Goal: Task Accomplishment & Management: Use online tool/utility

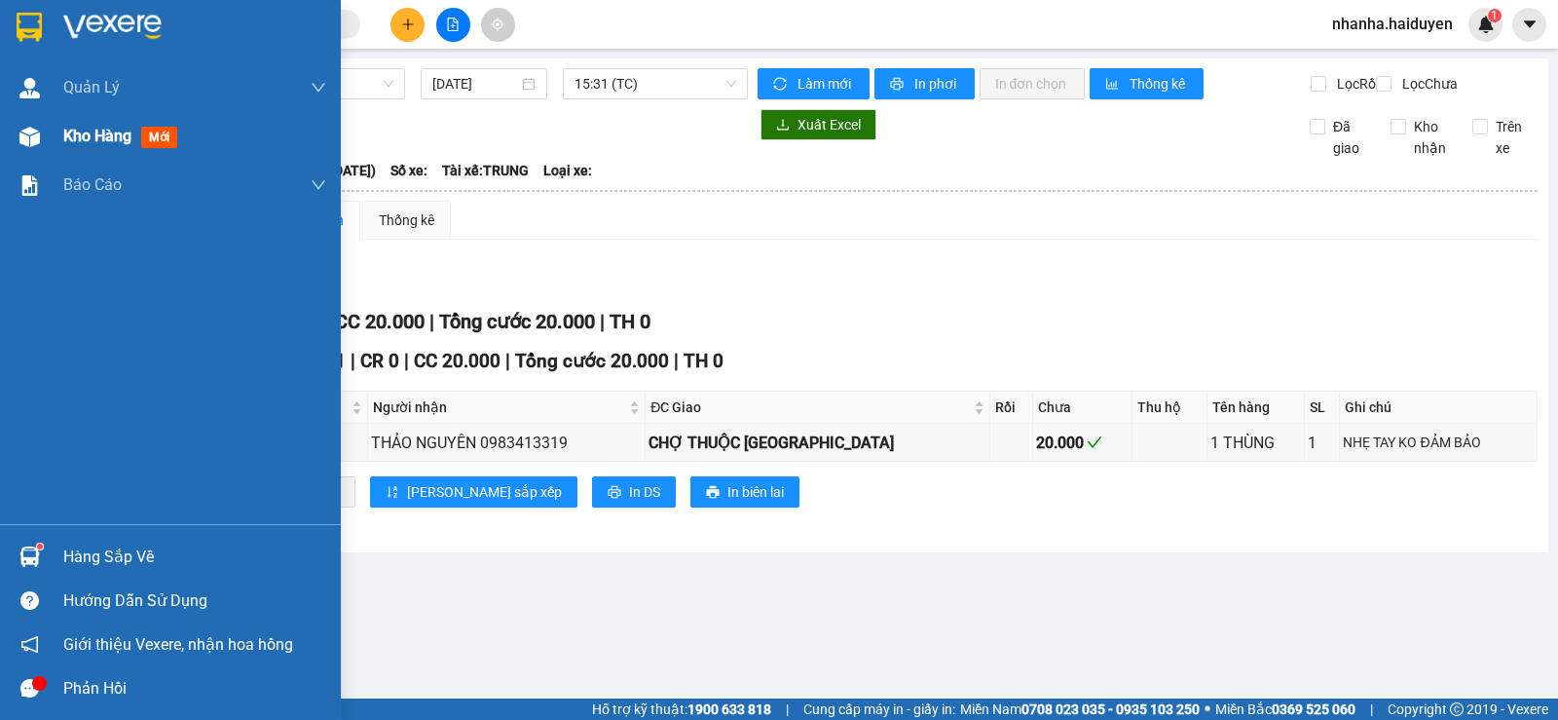
click at [47, 134] on div "Kho hàng mới" at bounding box center [170, 136] width 341 height 49
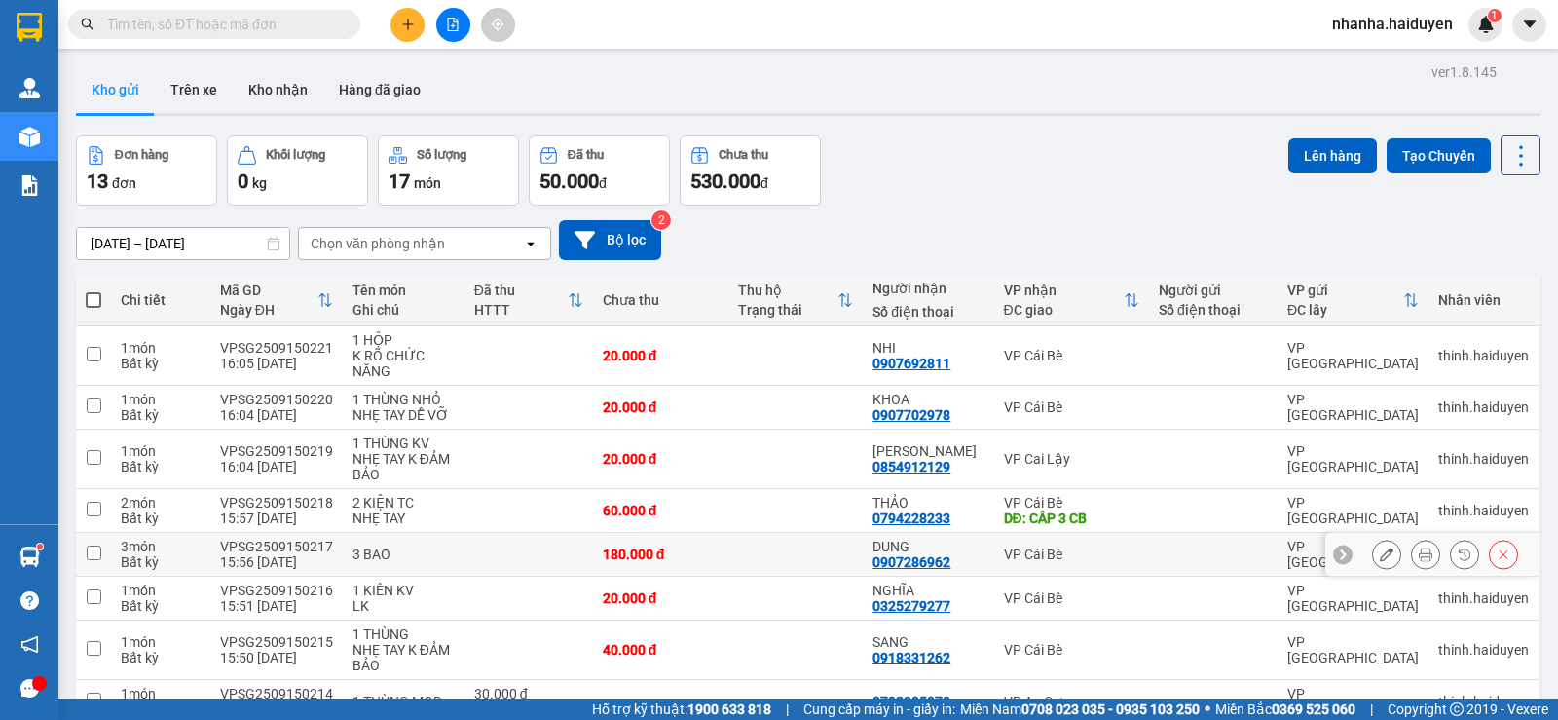
scroll to position [355, 0]
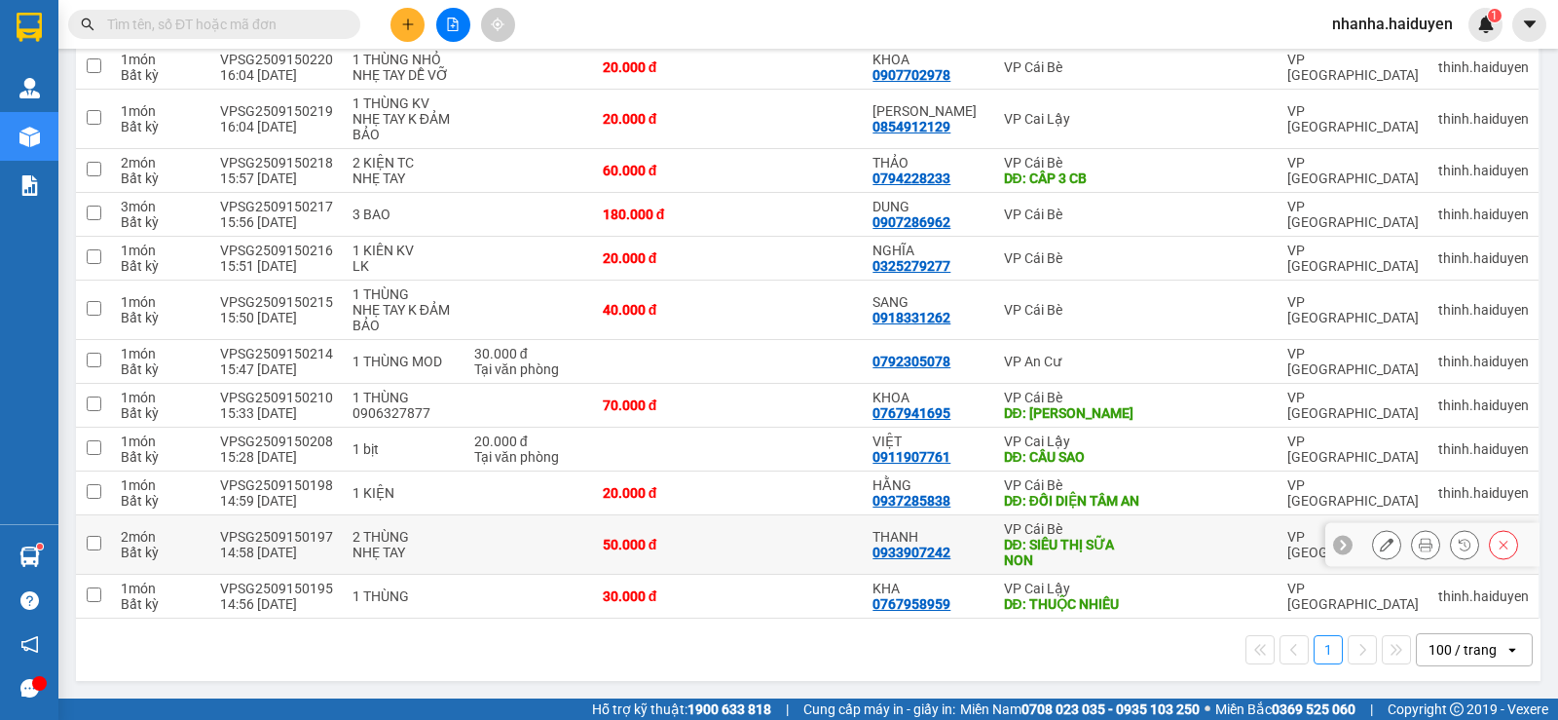
click at [903, 573] on td "THANH 0933907242" at bounding box center [928, 544] width 130 height 59
checkbox input "true"
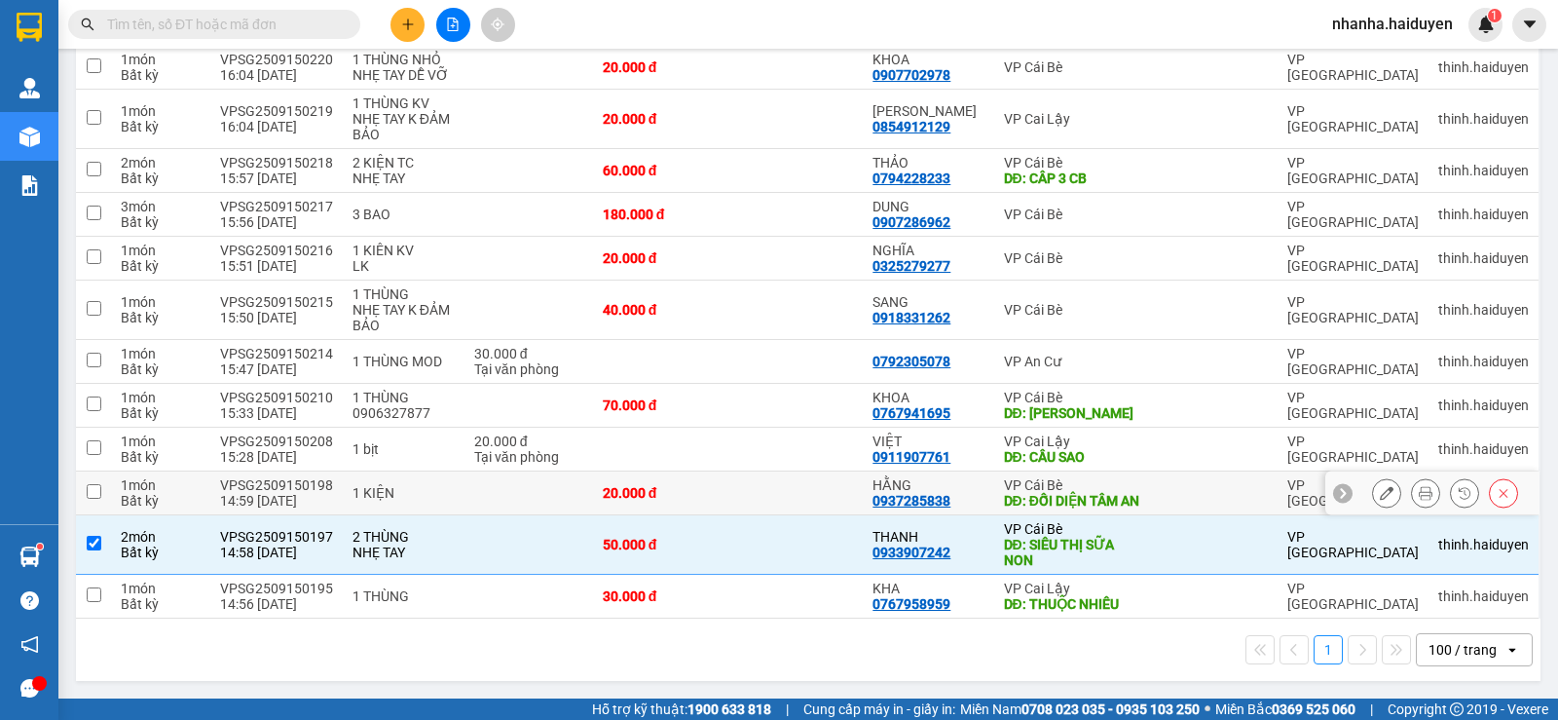
click at [892, 478] on div "HẰNG" at bounding box center [927, 485] width 111 height 16
checkbox input "true"
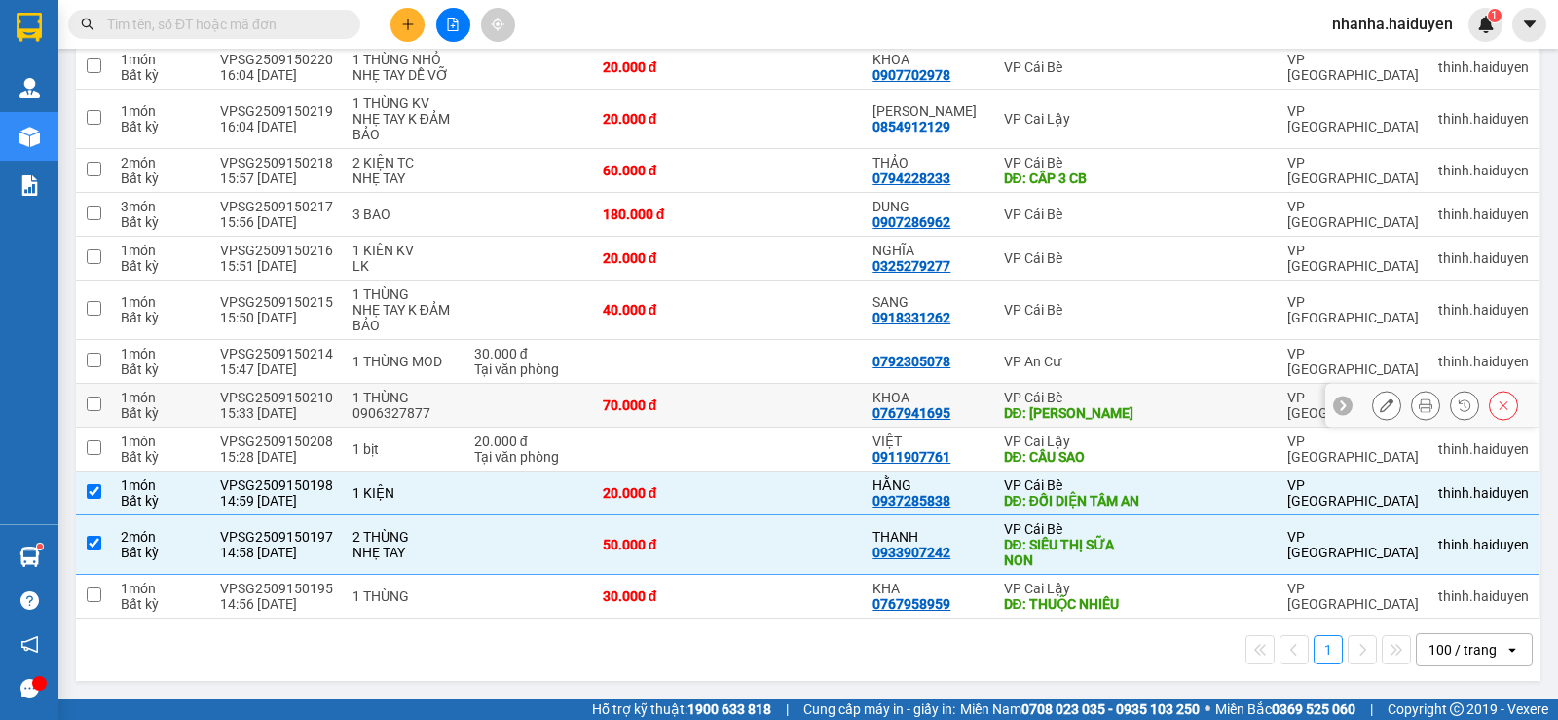
click at [902, 405] on div "0767941695" at bounding box center [911, 413] width 78 height 16
click at [661, 401] on td "70.000 đ" at bounding box center [660, 406] width 135 height 44
checkbox input "true"
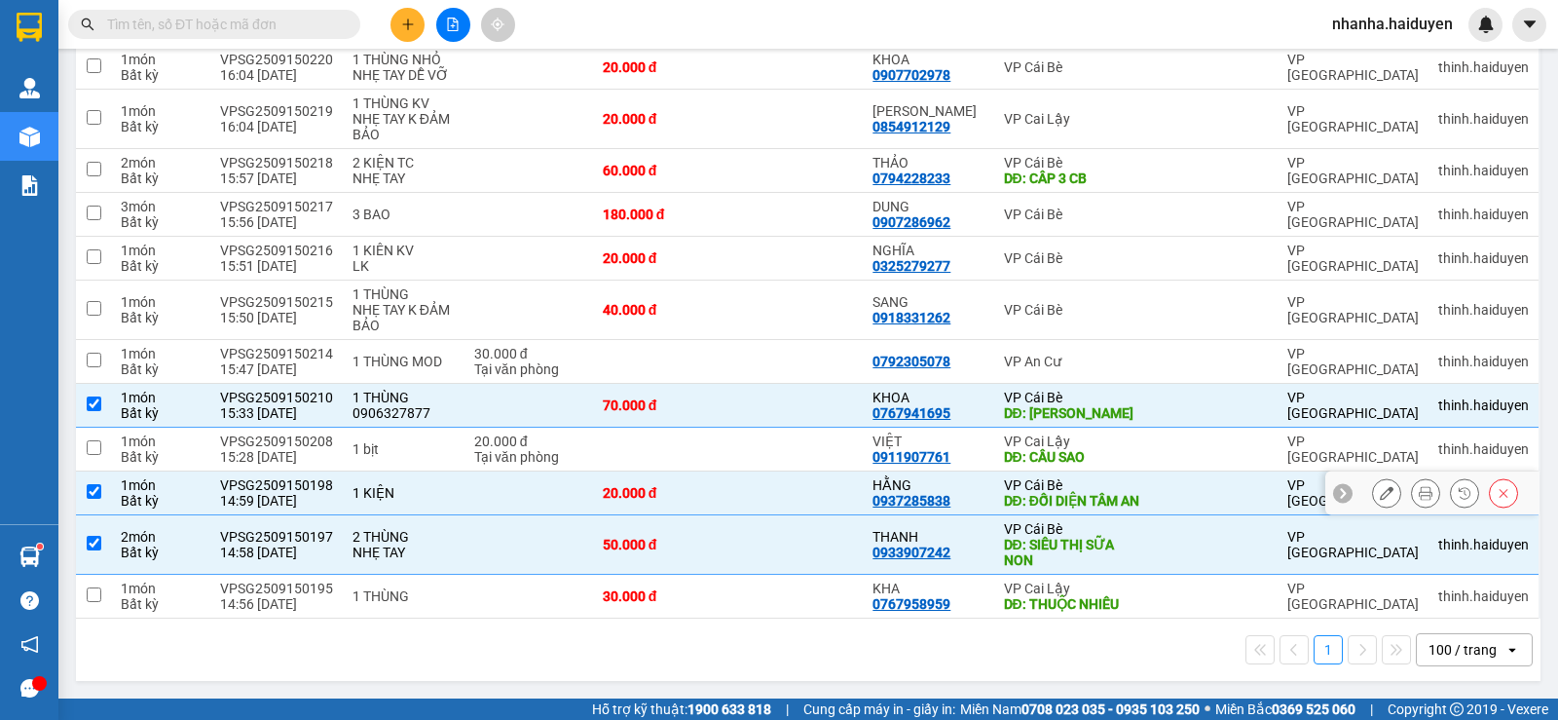
scroll to position [0, 0]
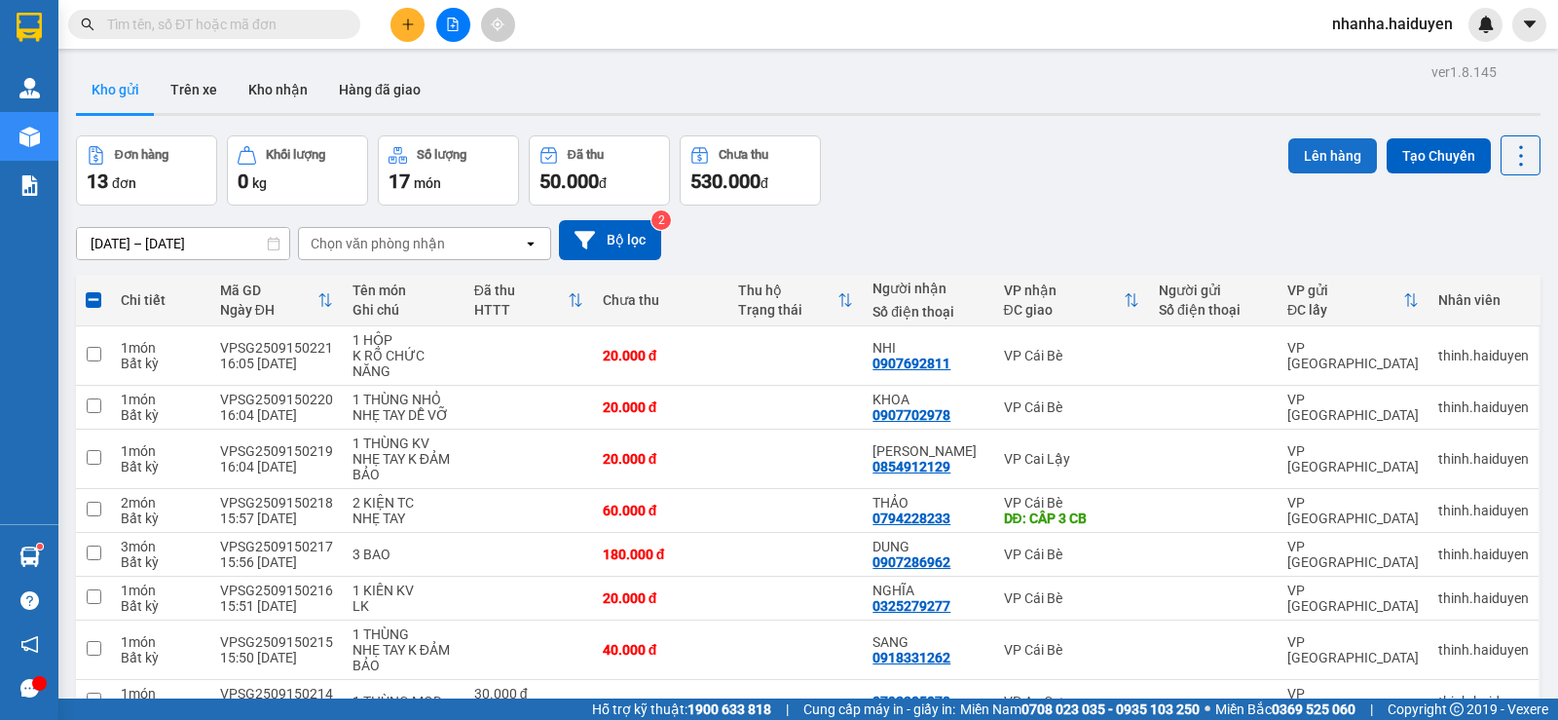
click at [1305, 160] on button "Lên hàng" at bounding box center [1332, 155] width 89 height 35
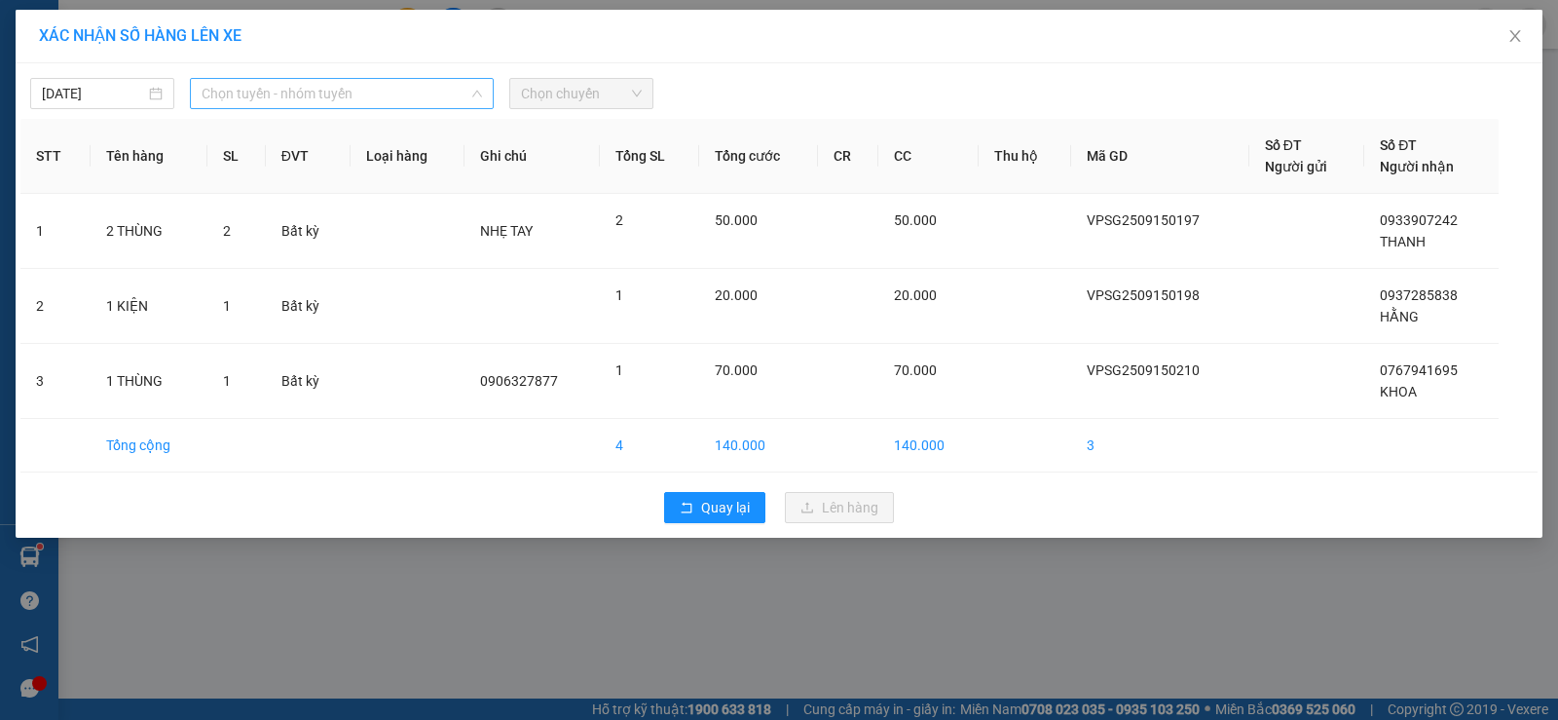
click at [224, 92] on span "Chọn tuyến - nhóm tuyến" at bounding box center [342, 93] width 280 height 29
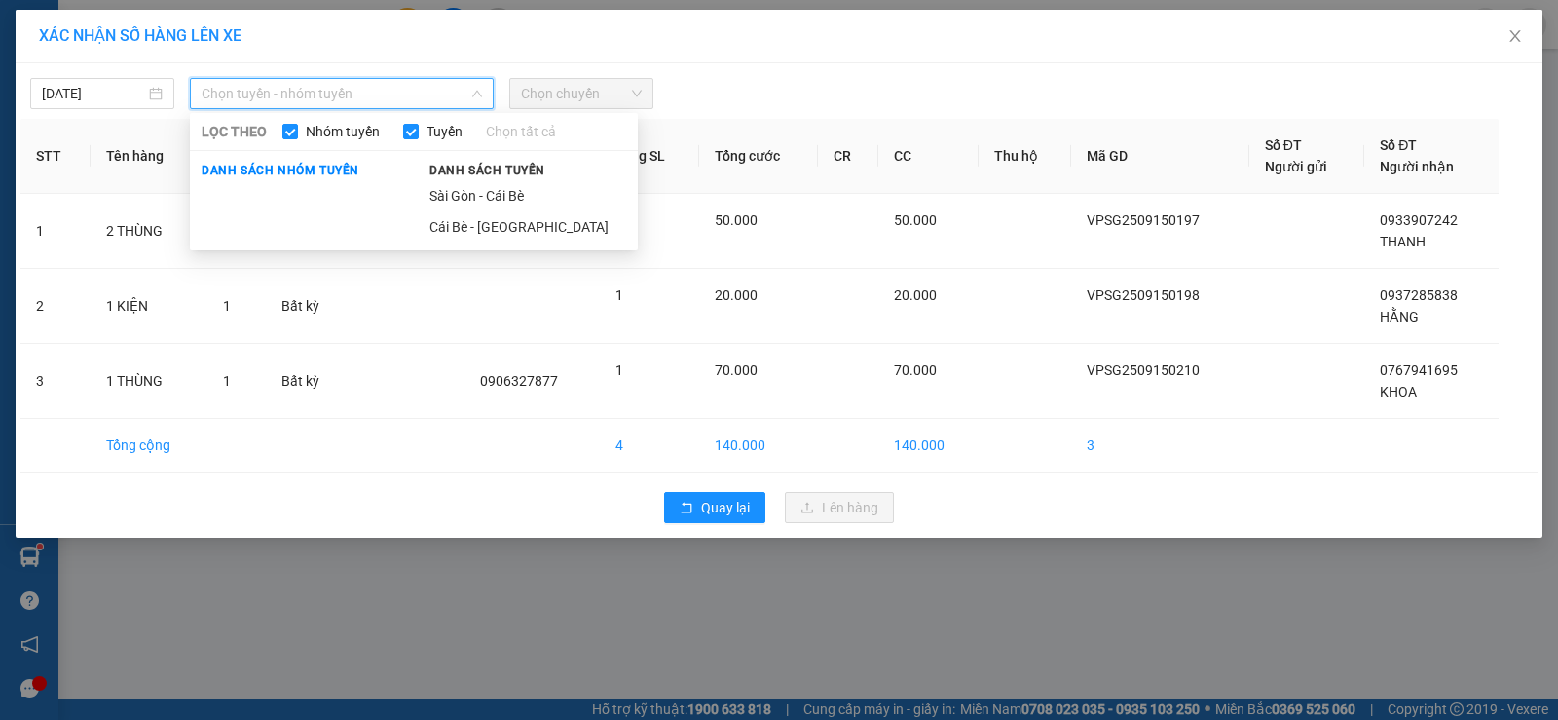
drag, startPoint x: 458, startPoint y: 203, endPoint x: 445, endPoint y: 170, distance: 35.4
click at [451, 199] on li "Sài Gòn - Cái Bè" at bounding box center [528, 195] width 220 height 31
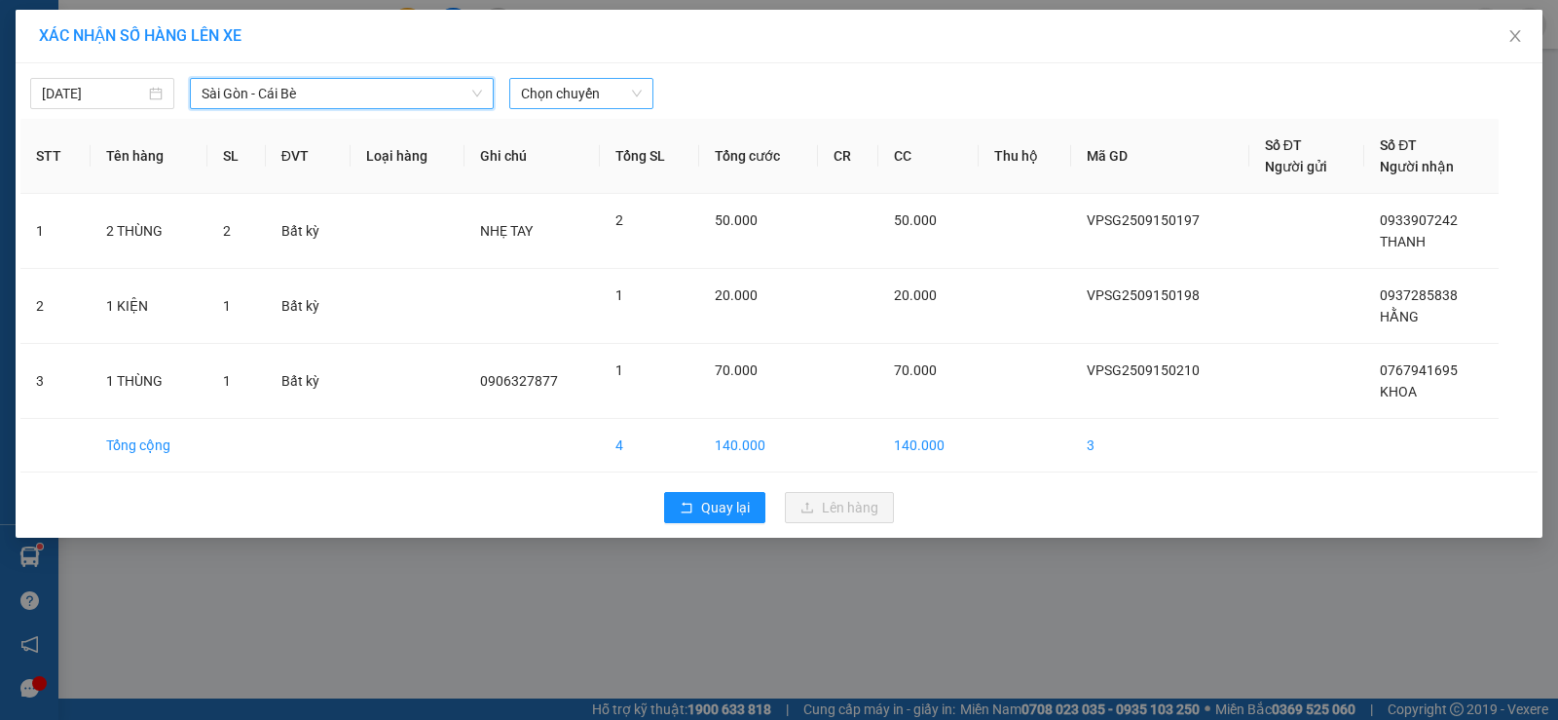
click at [547, 91] on span "Chọn chuyến" at bounding box center [581, 93] width 121 height 29
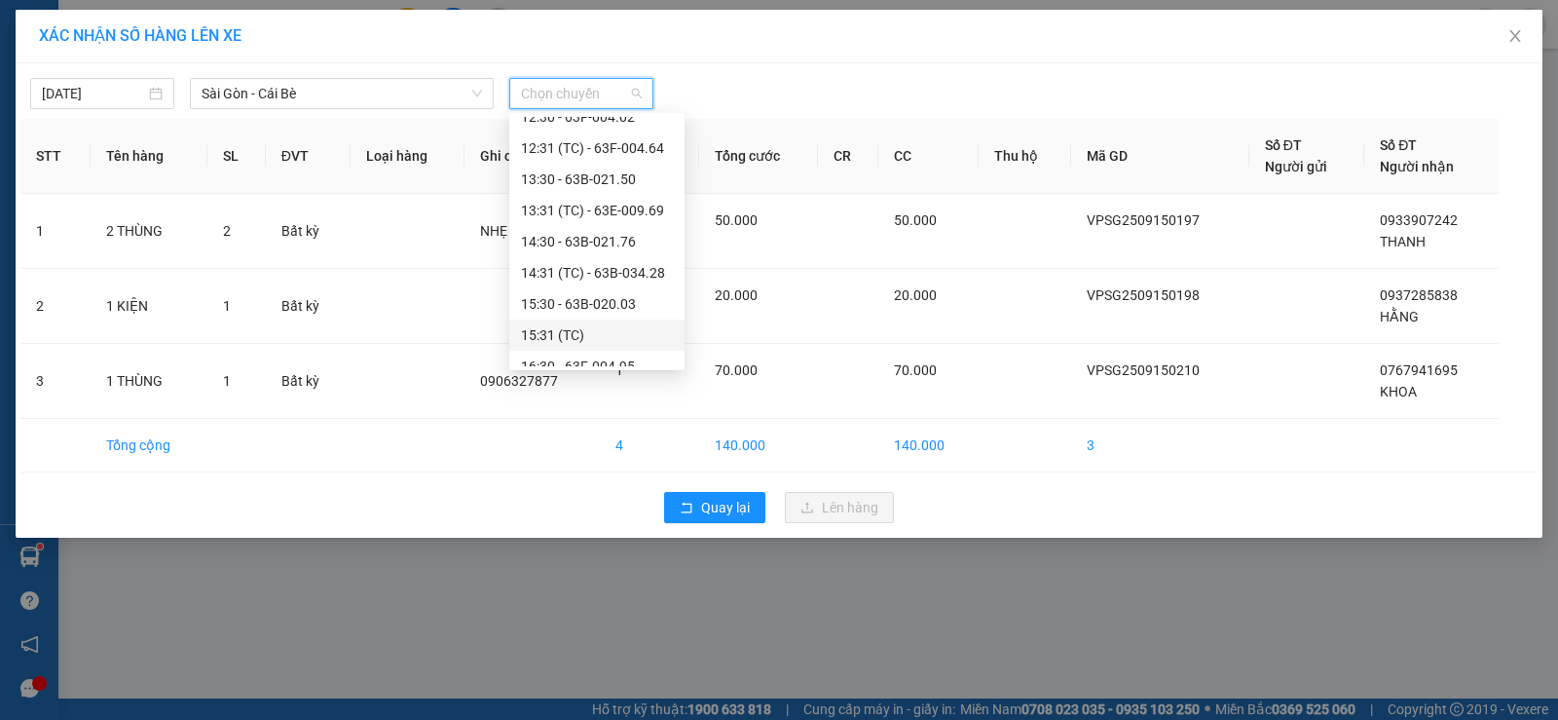
scroll to position [487, 0]
click at [619, 260] on div "16:30 - 63F-004.95" at bounding box center [597, 268] width 152 height 21
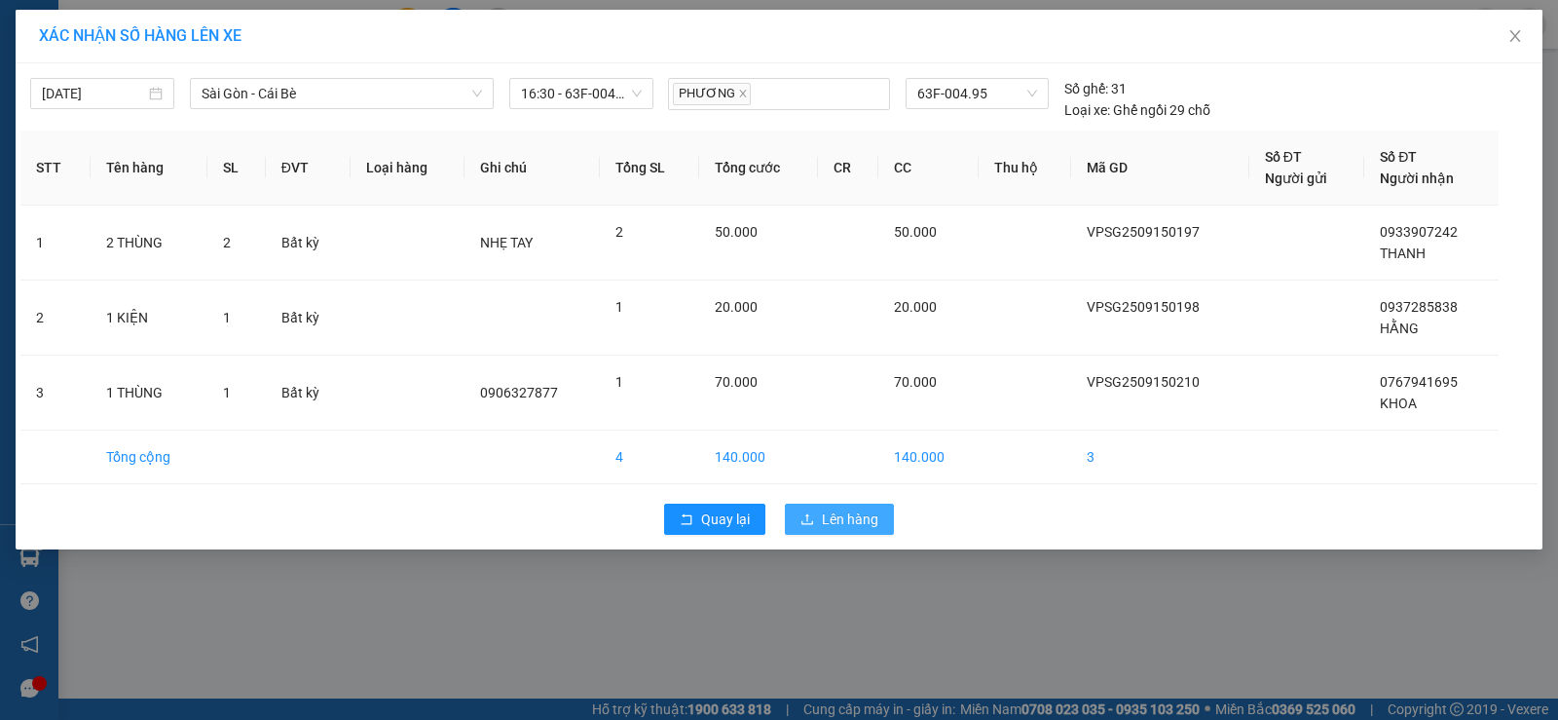
click at [809, 521] on icon "upload" at bounding box center [807, 519] width 14 height 14
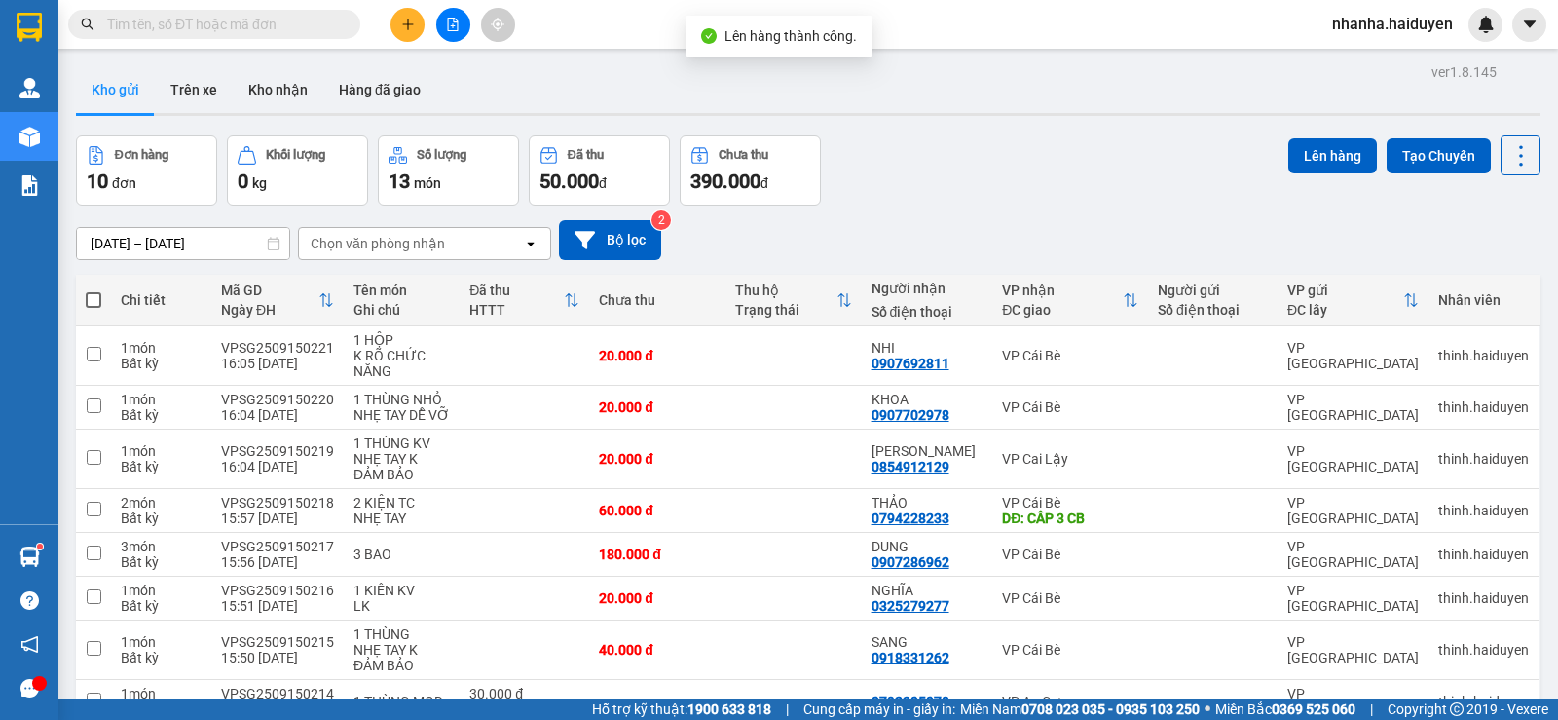
scroll to position [193, 0]
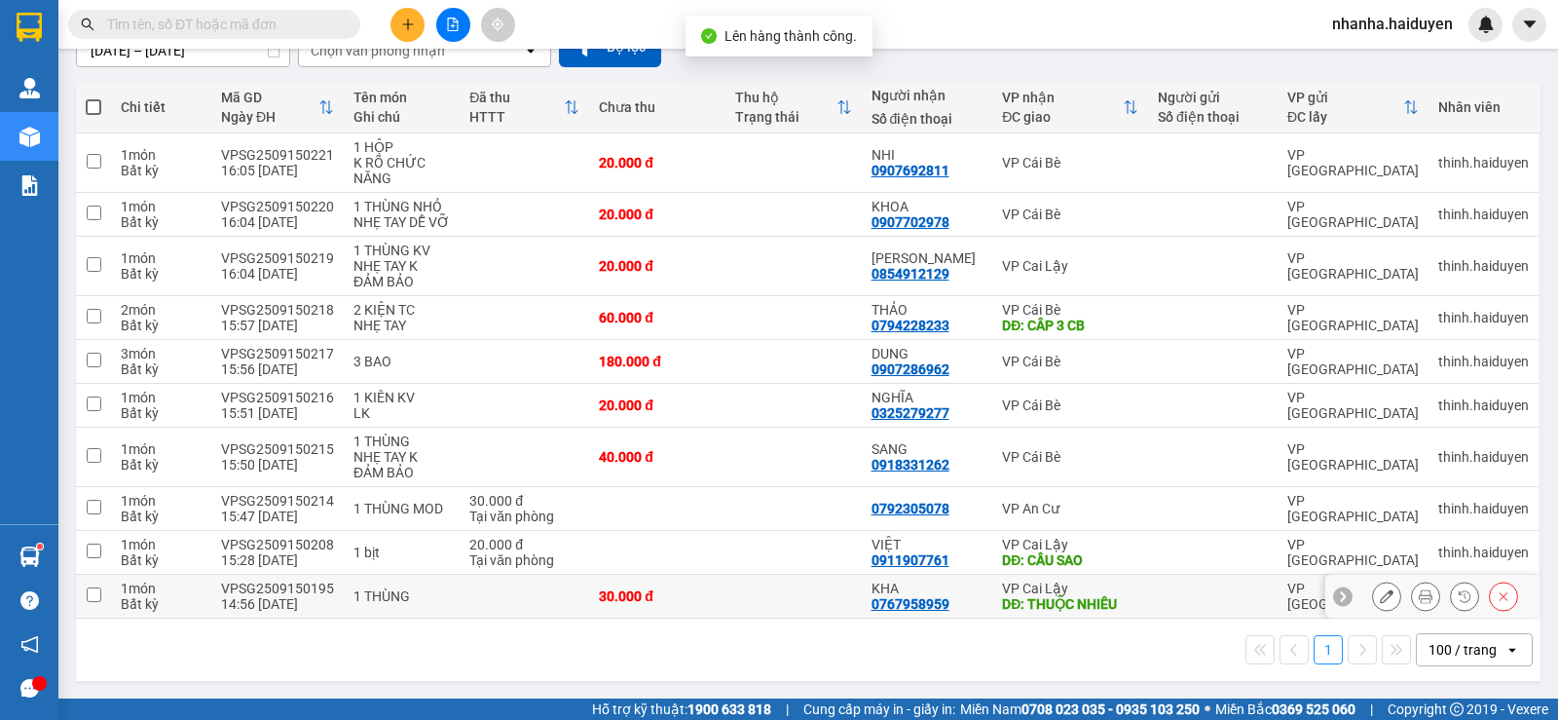
click at [904, 582] on div "KHA" at bounding box center [927, 588] width 112 height 16
checkbox input "true"
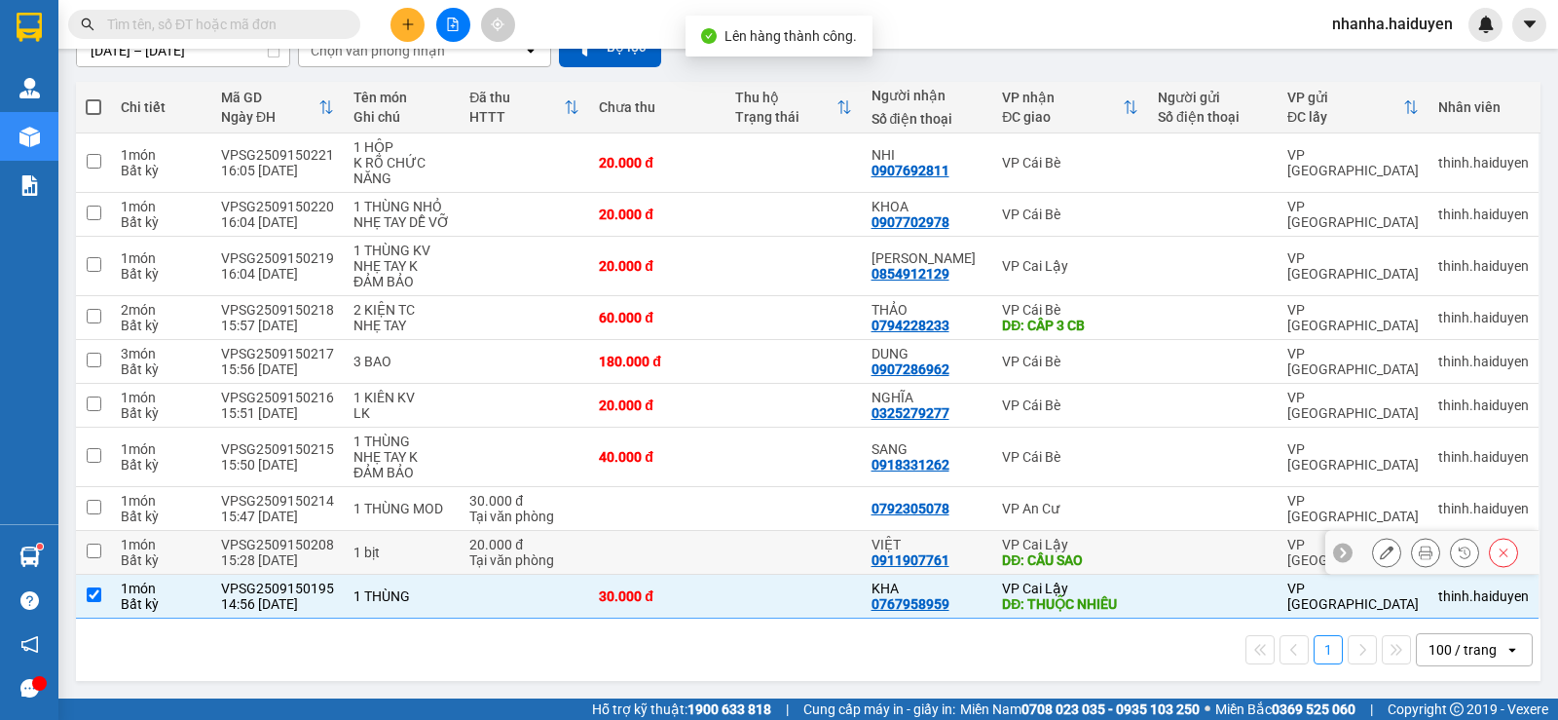
click at [906, 535] on td "VIỆT 0911907761" at bounding box center [927, 553] width 131 height 44
checkbox input "true"
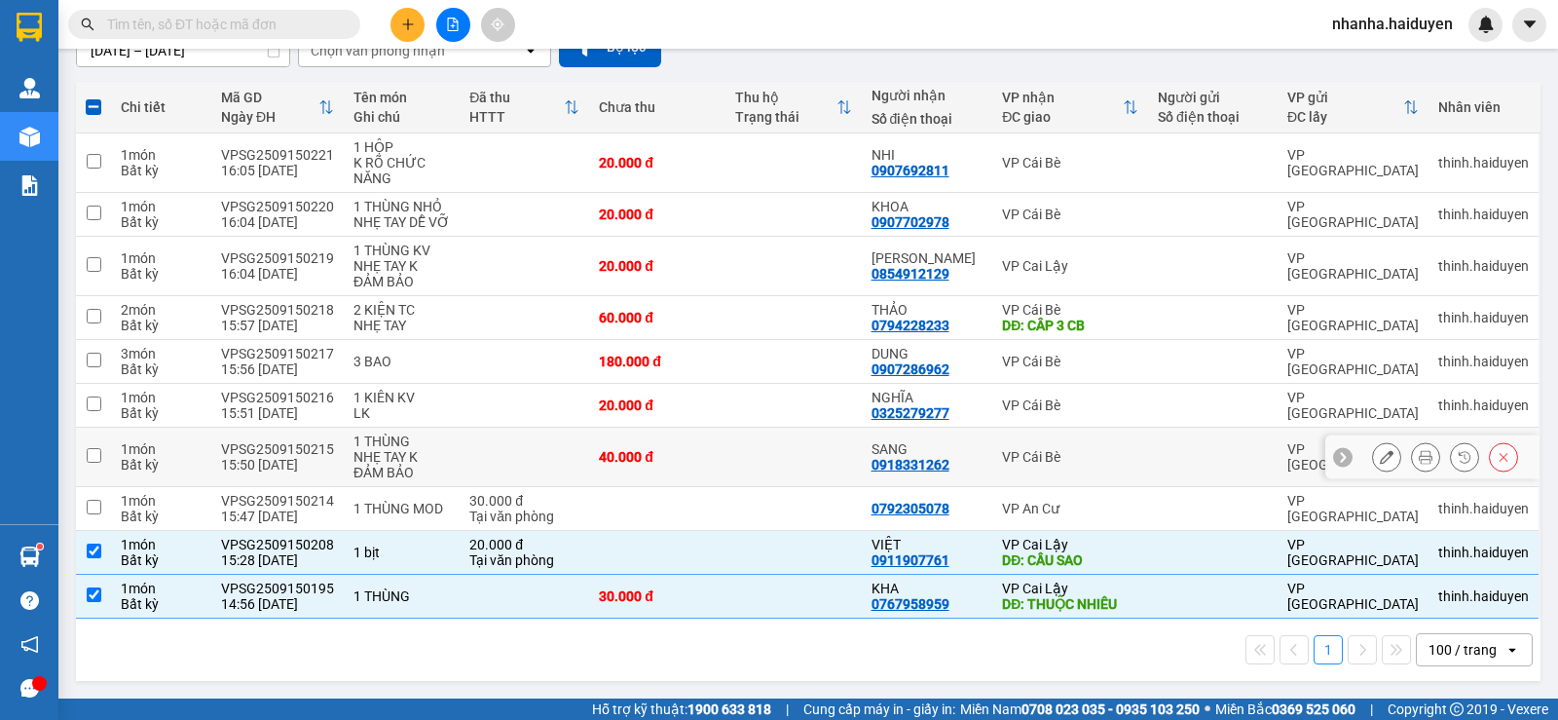
scroll to position [0, 0]
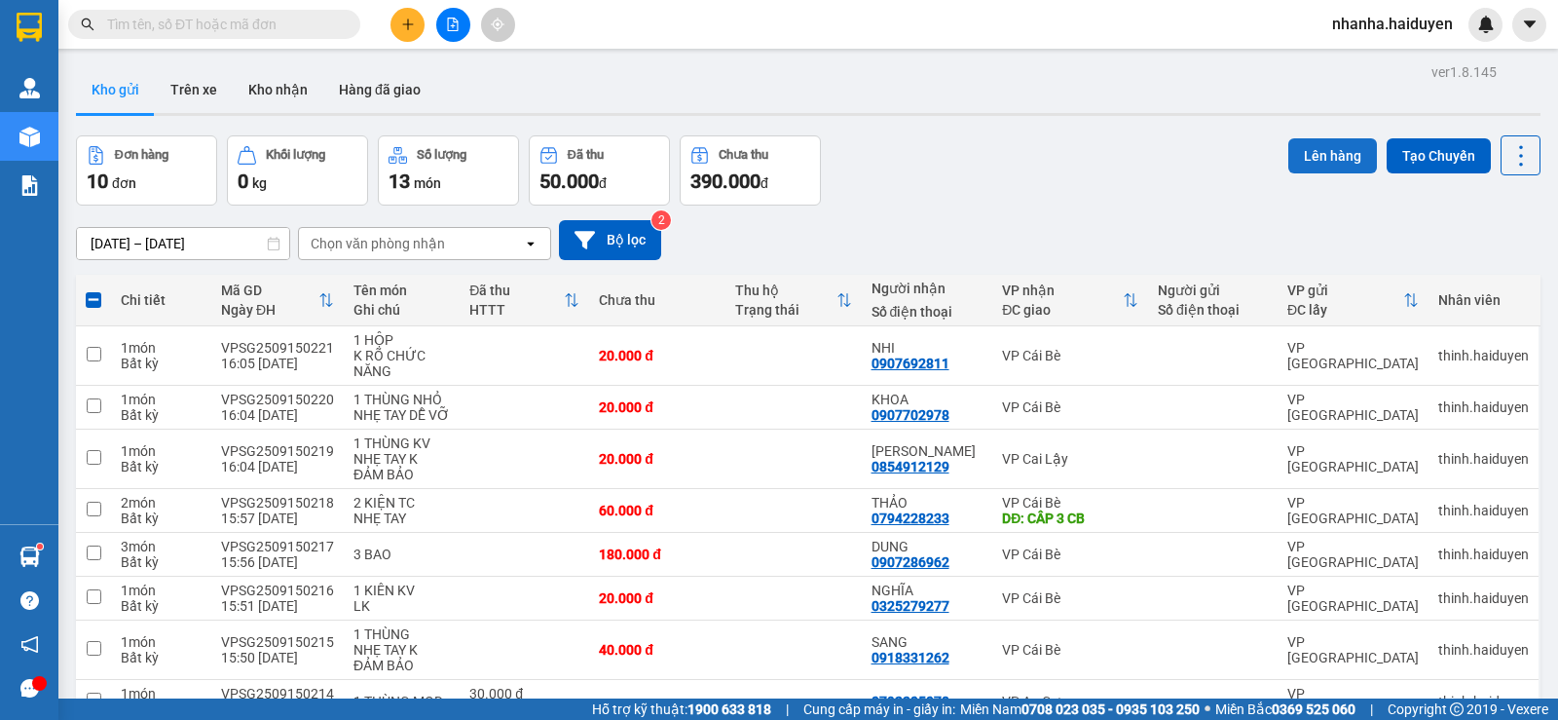
click at [1321, 147] on button "Lên hàng" at bounding box center [1332, 155] width 89 height 35
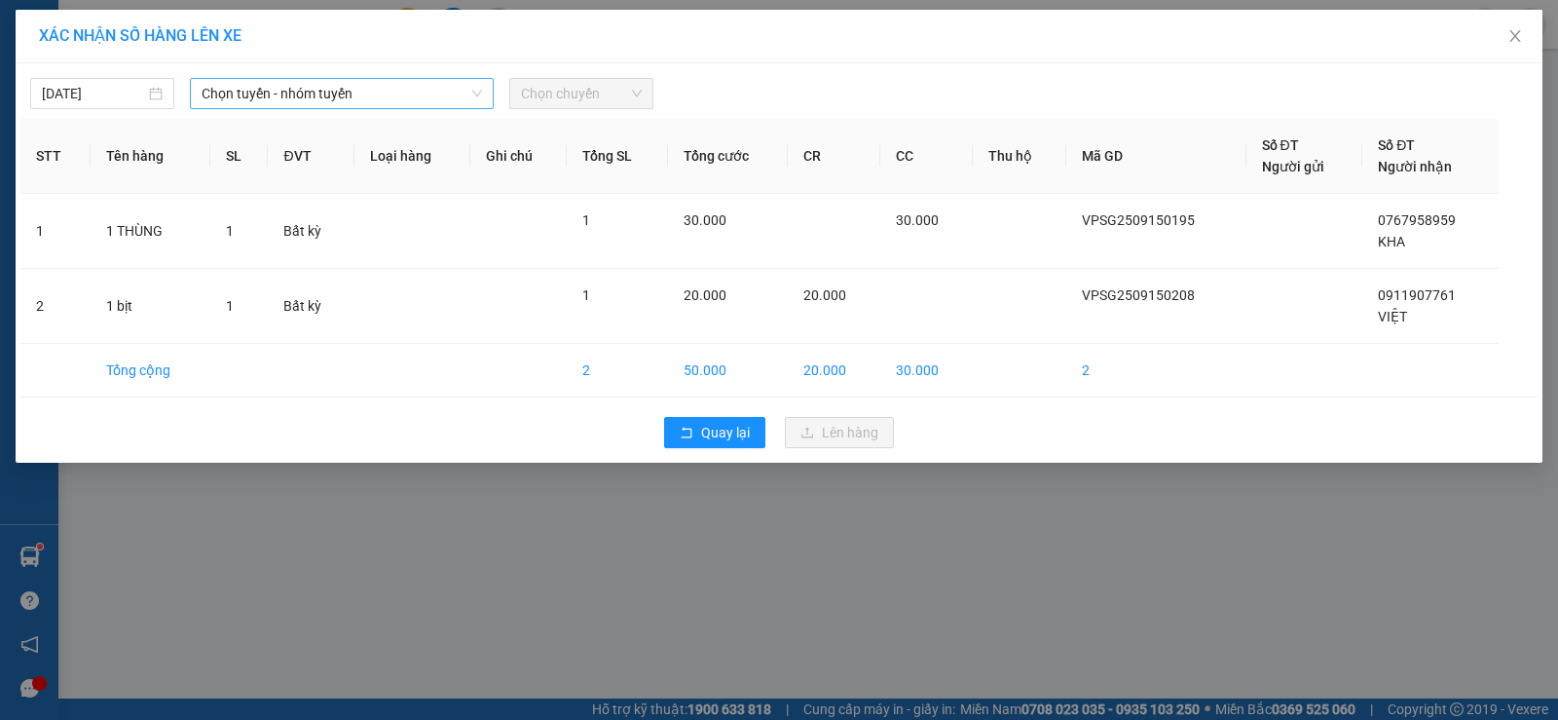
click at [258, 95] on span "Chọn tuyến - nhóm tuyến" at bounding box center [342, 93] width 280 height 29
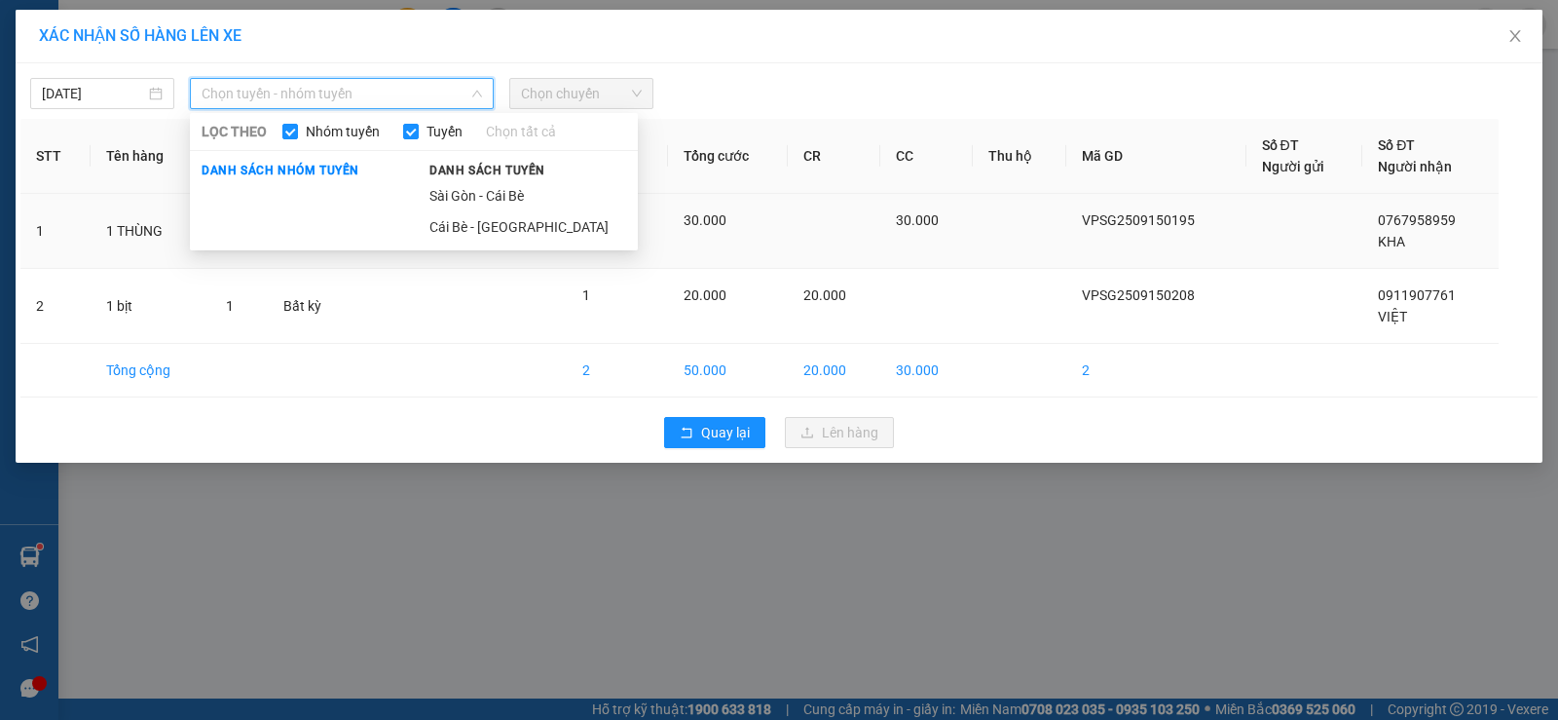
click at [432, 195] on li "Sài Gòn - Cái Bè" at bounding box center [528, 195] width 220 height 31
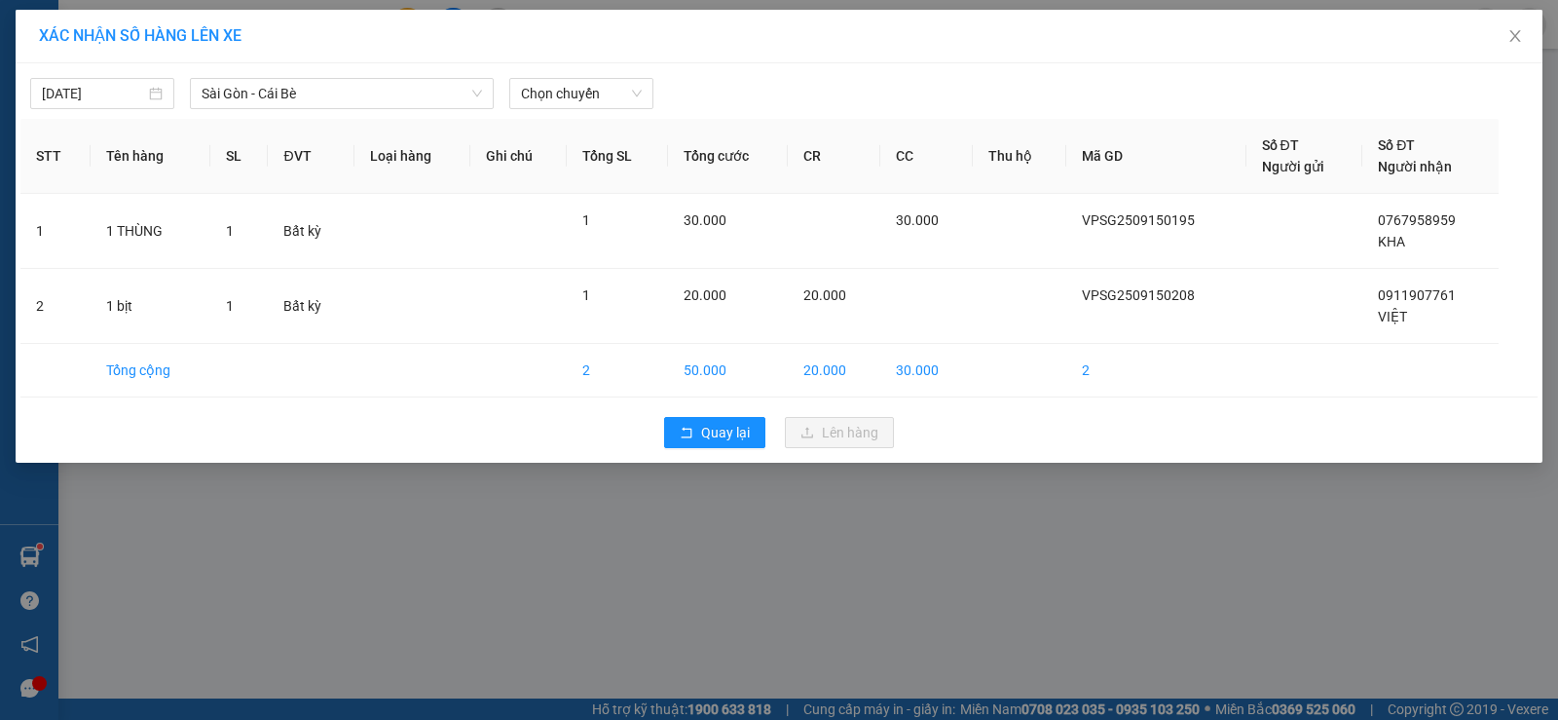
click at [555, 77] on div "[DATE] [GEOGRAPHIC_DATA] - Cái Bè LỌC THEO Nhóm tuyến Tuyến Chọn tất cả Danh sá…" at bounding box center [778, 88] width 1517 height 41
click at [611, 83] on span "Chọn chuyến" at bounding box center [581, 93] width 121 height 29
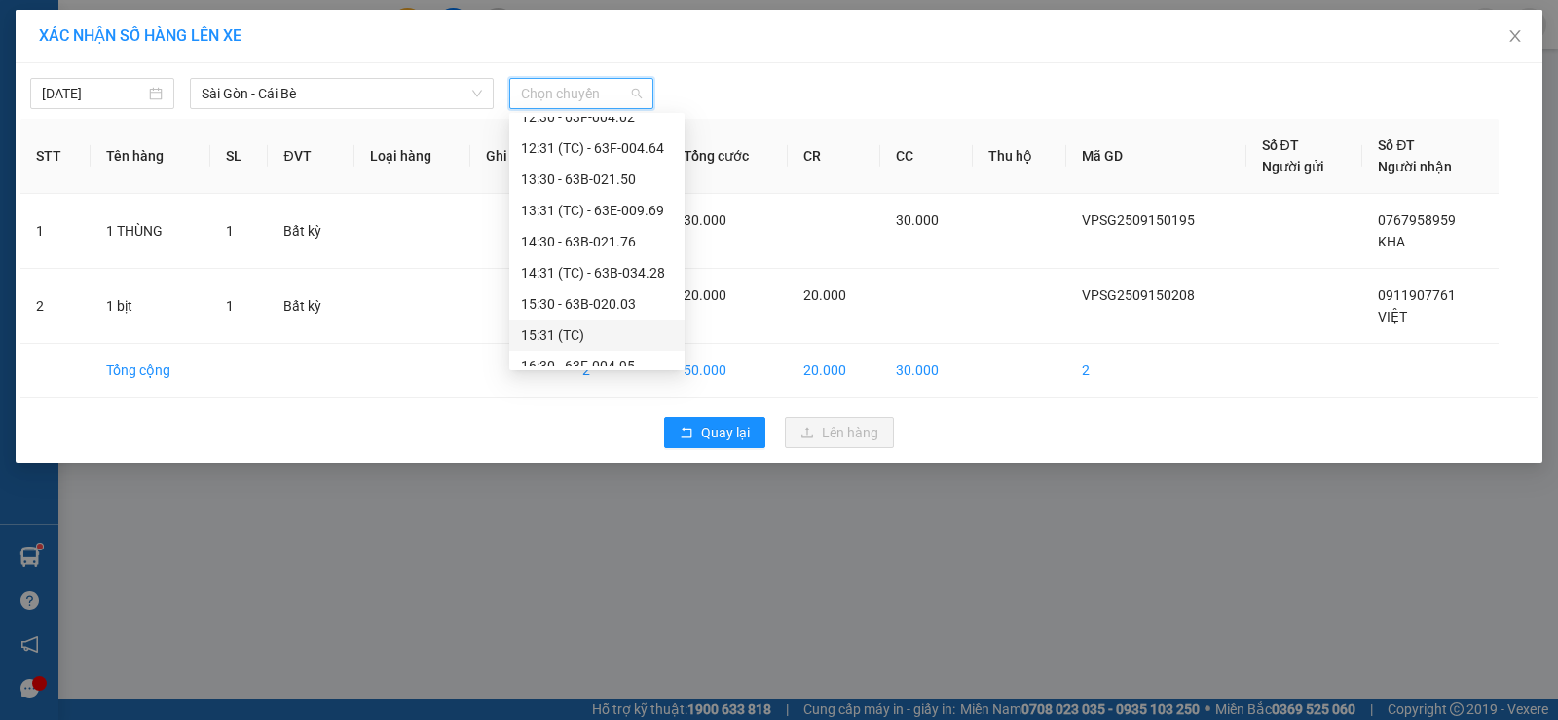
scroll to position [487, 0]
click at [591, 292] on div "16:31 (TC) - 63B-021.31" at bounding box center [597, 299] width 152 height 21
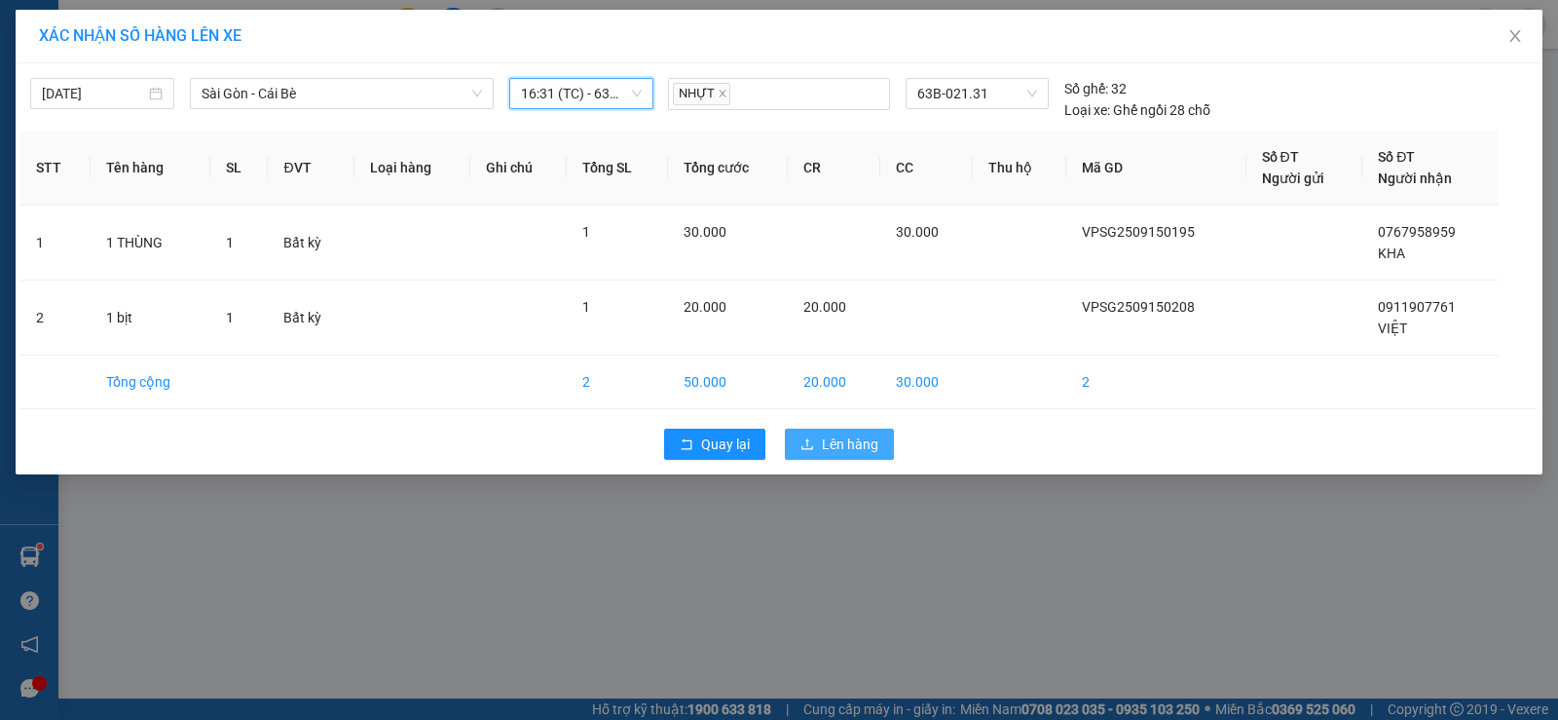
click at [833, 447] on span "Lên hàng" at bounding box center [850, 443] width 56 height 21
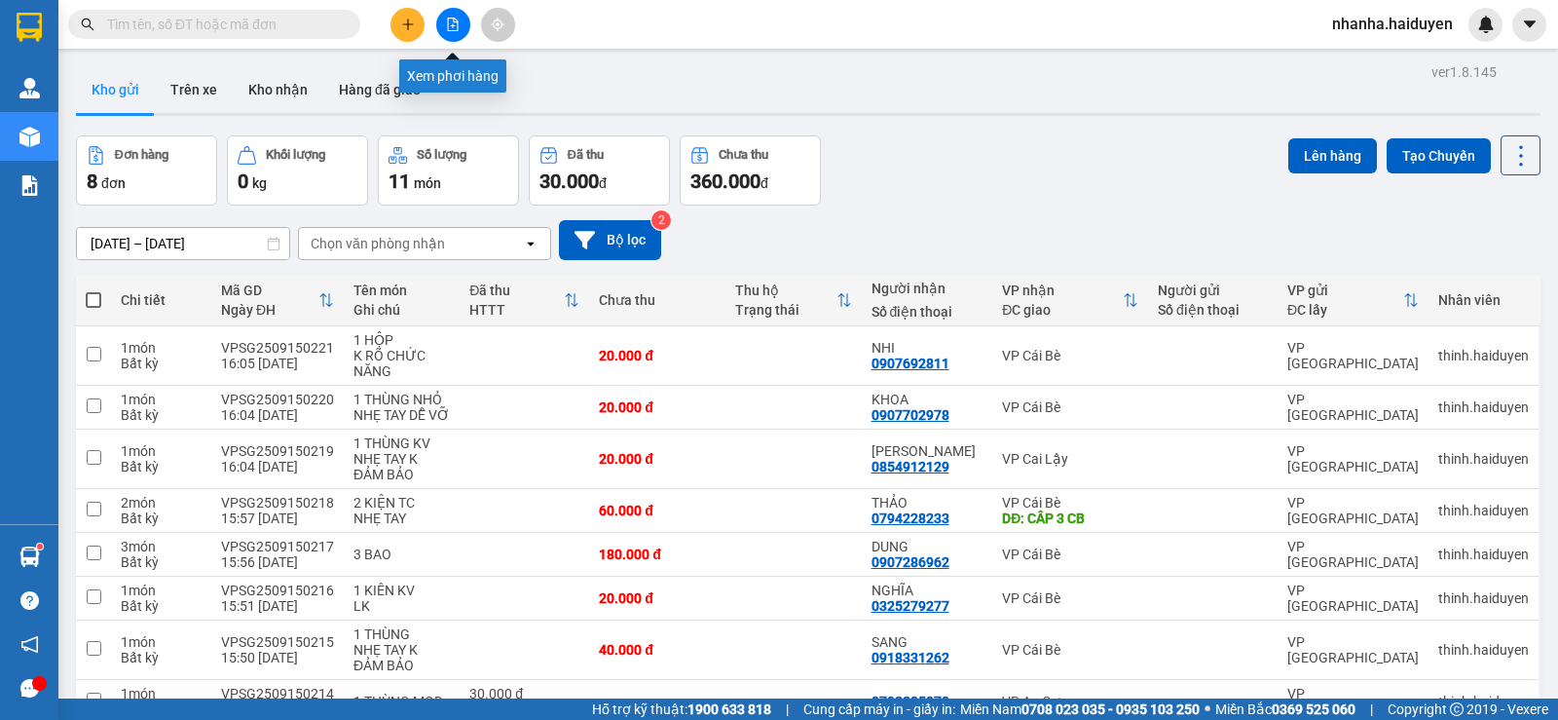
click at [450, 21] on icon "file-add" at bounding box center [453, 25] width 14 height 14
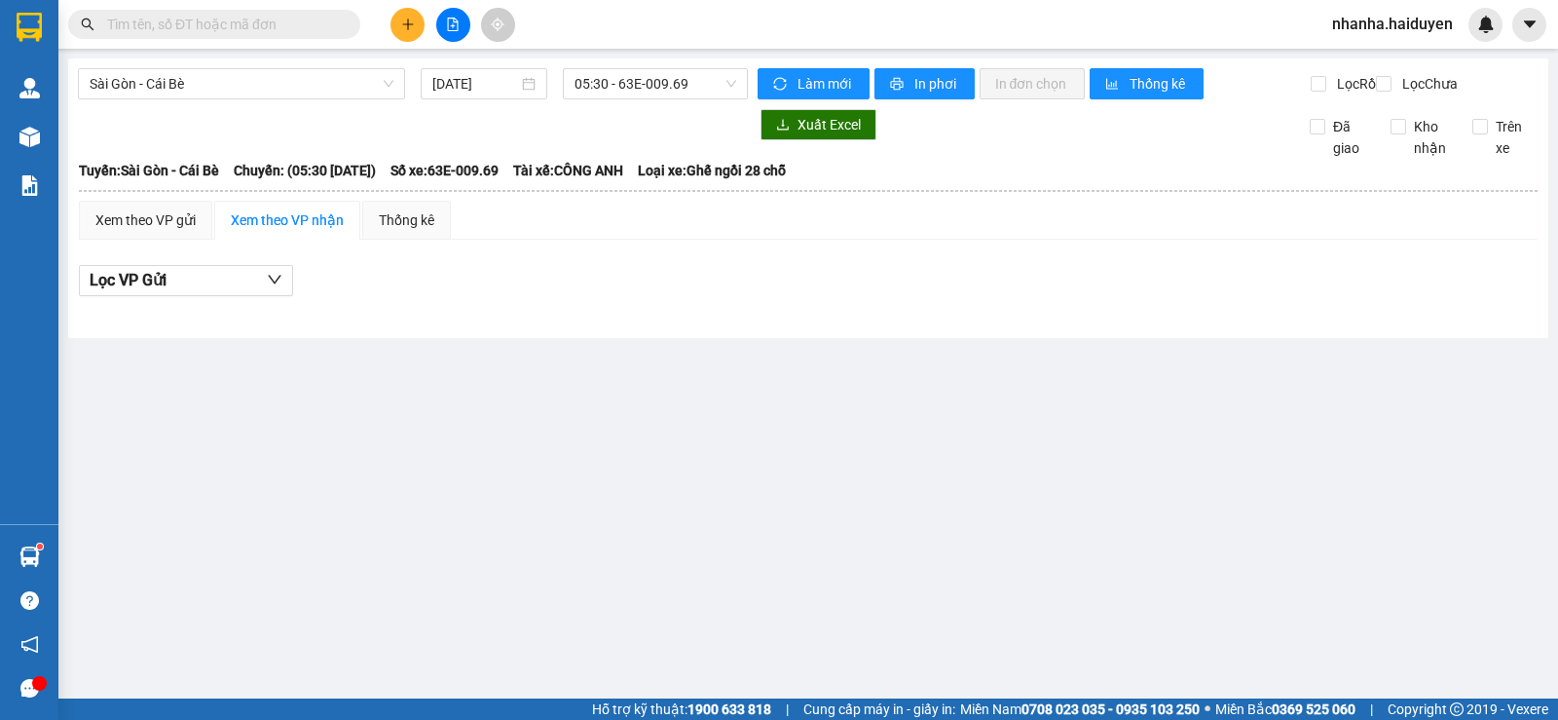
click at [590, 66] on div "[GEOGRAPHIC_DATA] - Cái Bè [DATE] 05:30 - 63E-009.69 Làm mới In phơi In đơn chọ…" at bounding box center [808, 197] width 1480 height 279
click at [592, 83] on span "05:30 - 63E-009.69" at bounding box center [654, 83] width 161 height 29
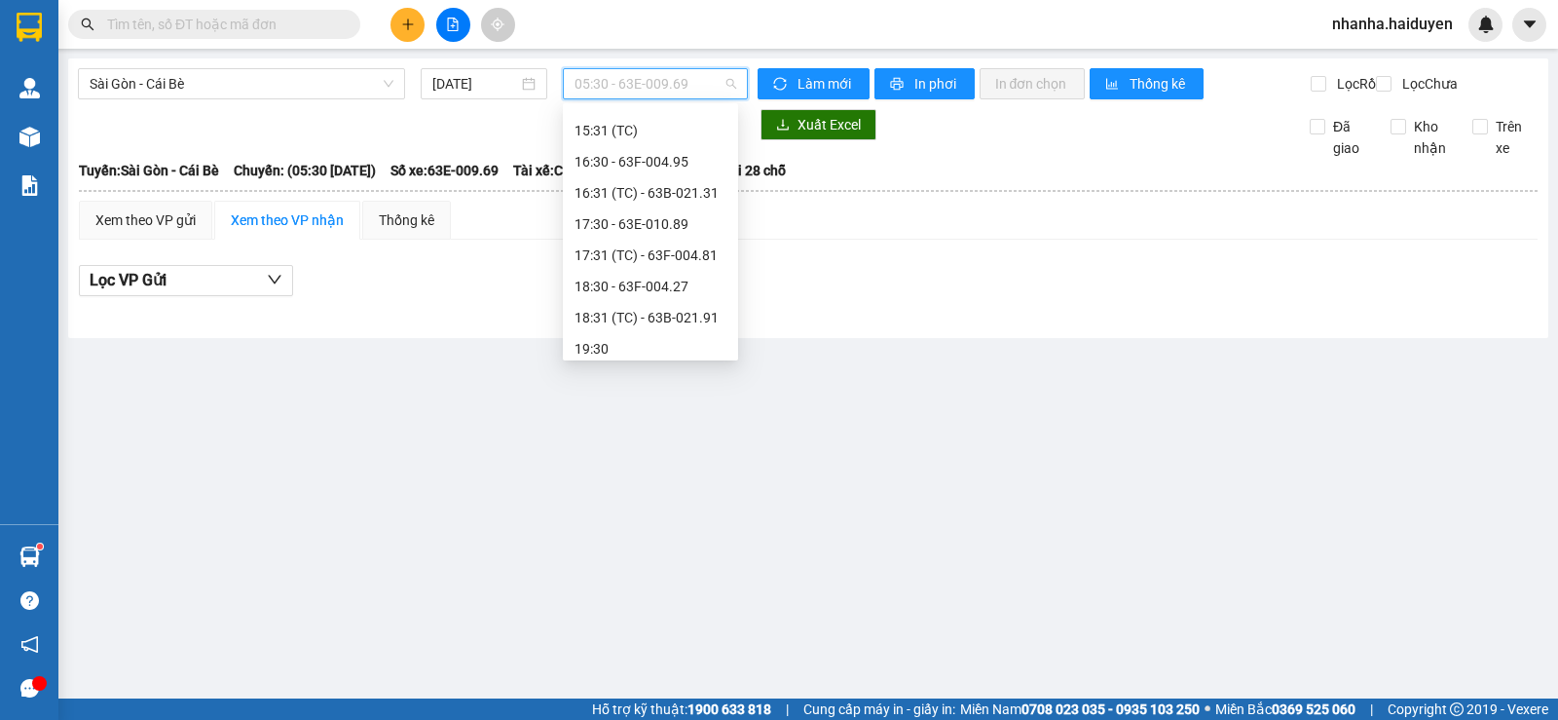
scroll to position [592, 0]
click at [675, 296] on div "18:31 (TC) - 63B-021.91" at bounding box center [650, 309] width 175 height 31
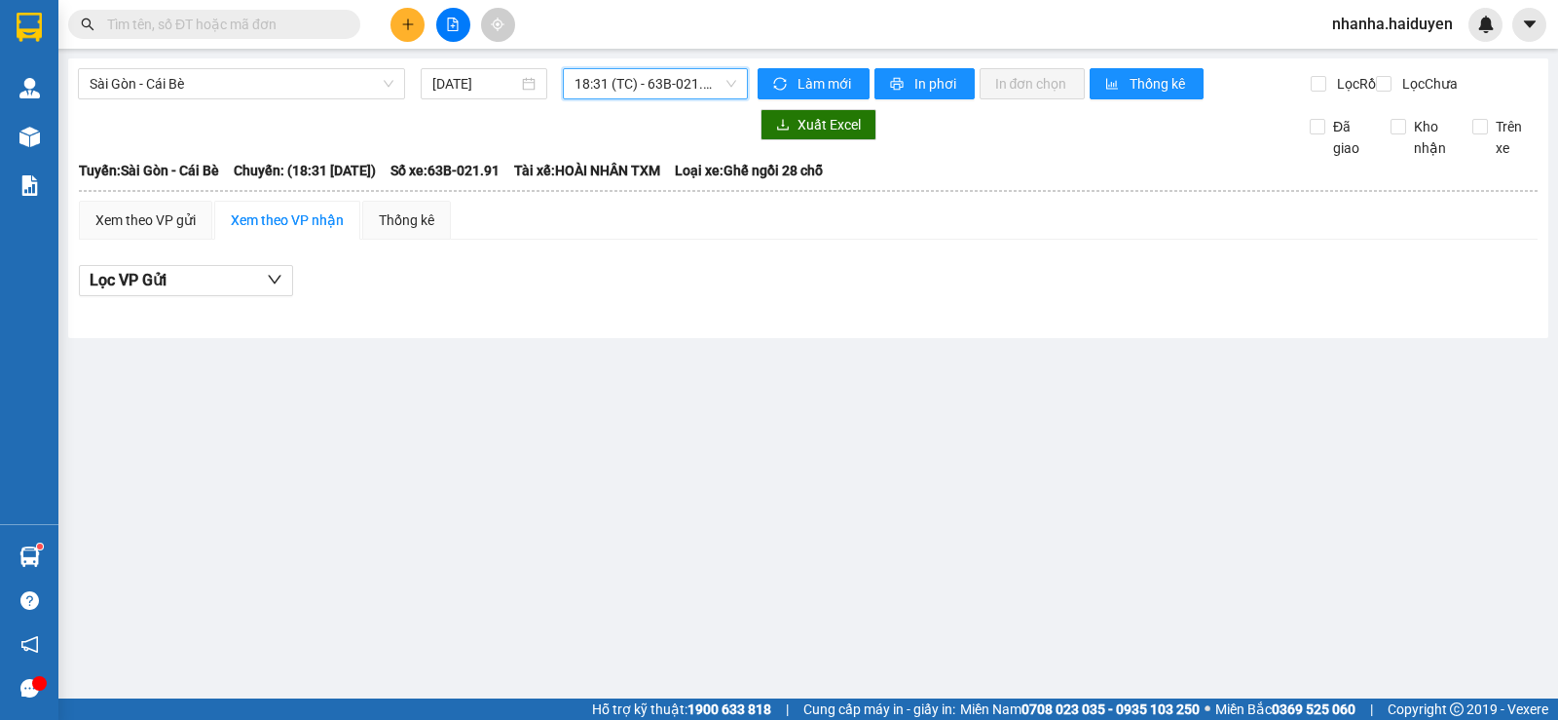
click at [666, 92] on span "18:31 (TC) - 63B-021.91" at bounding box center [654, 83] width 161 height 29
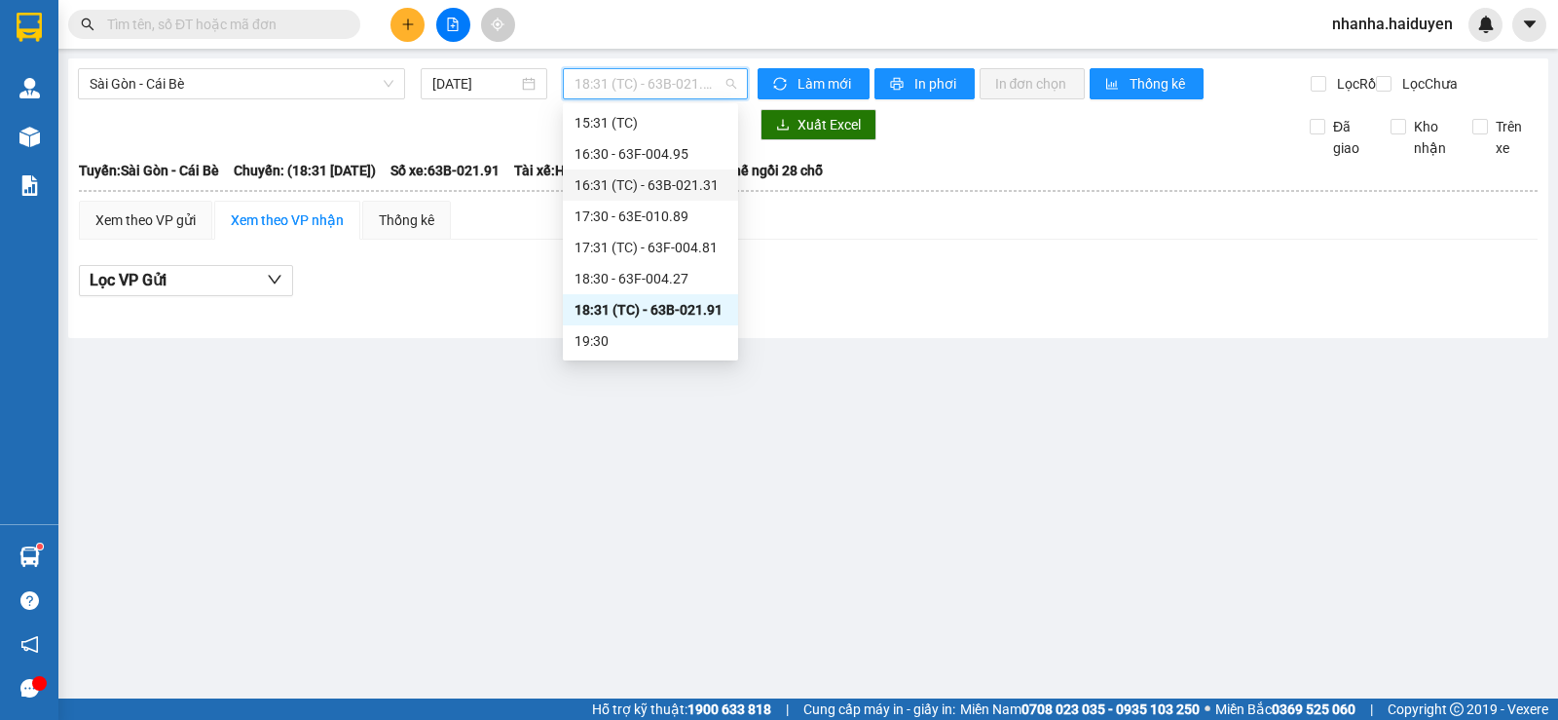
click at [665, 186] on div "16:31 (TC) - 63B-021.31" at bounding box center [650, 184] width 152 height 21
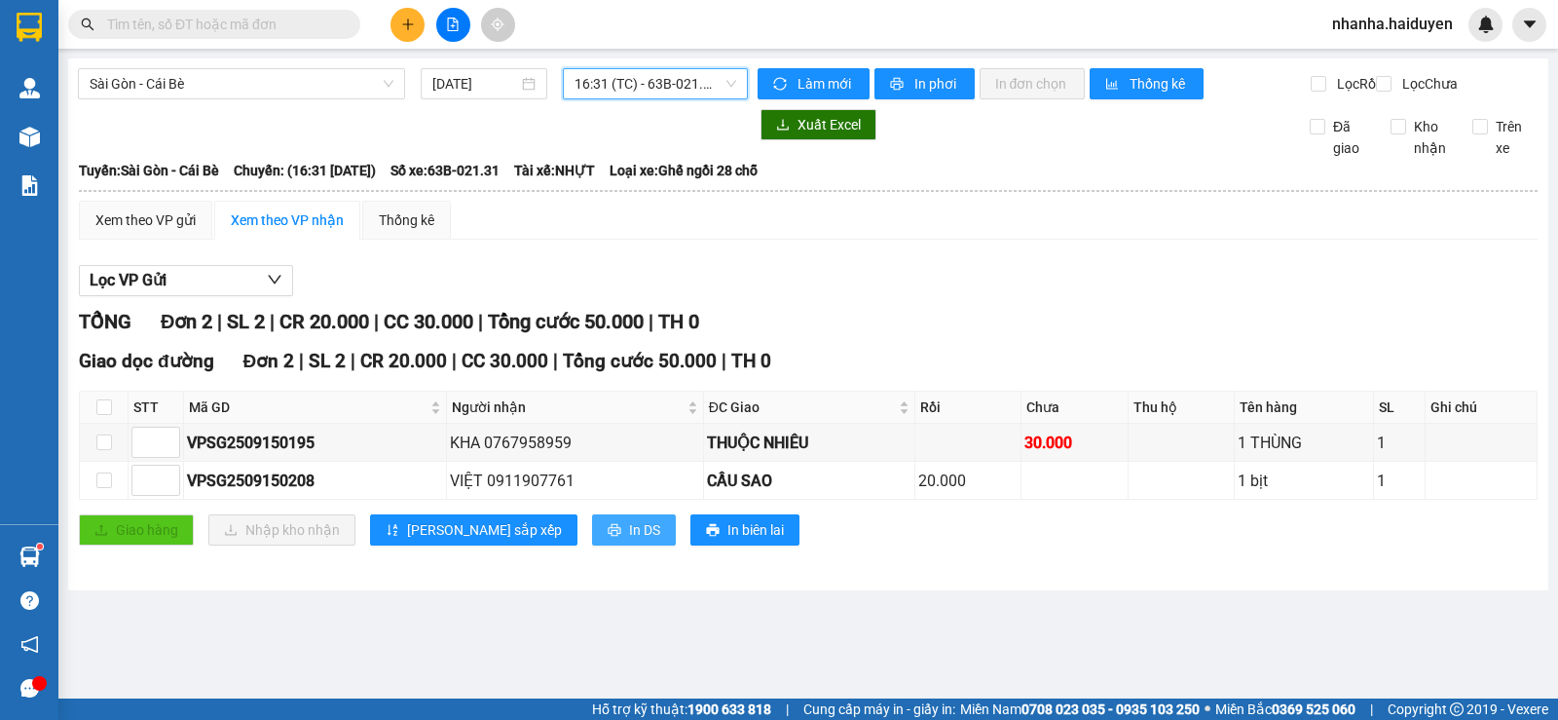
click at [629, 540] on span "In DS" at bounding box center [644, 529] width 31 height 21
click at [708, 80] on span "16:31 (TC) - 63B-021.31" at bounding box center [654, 83] width 161 height 29
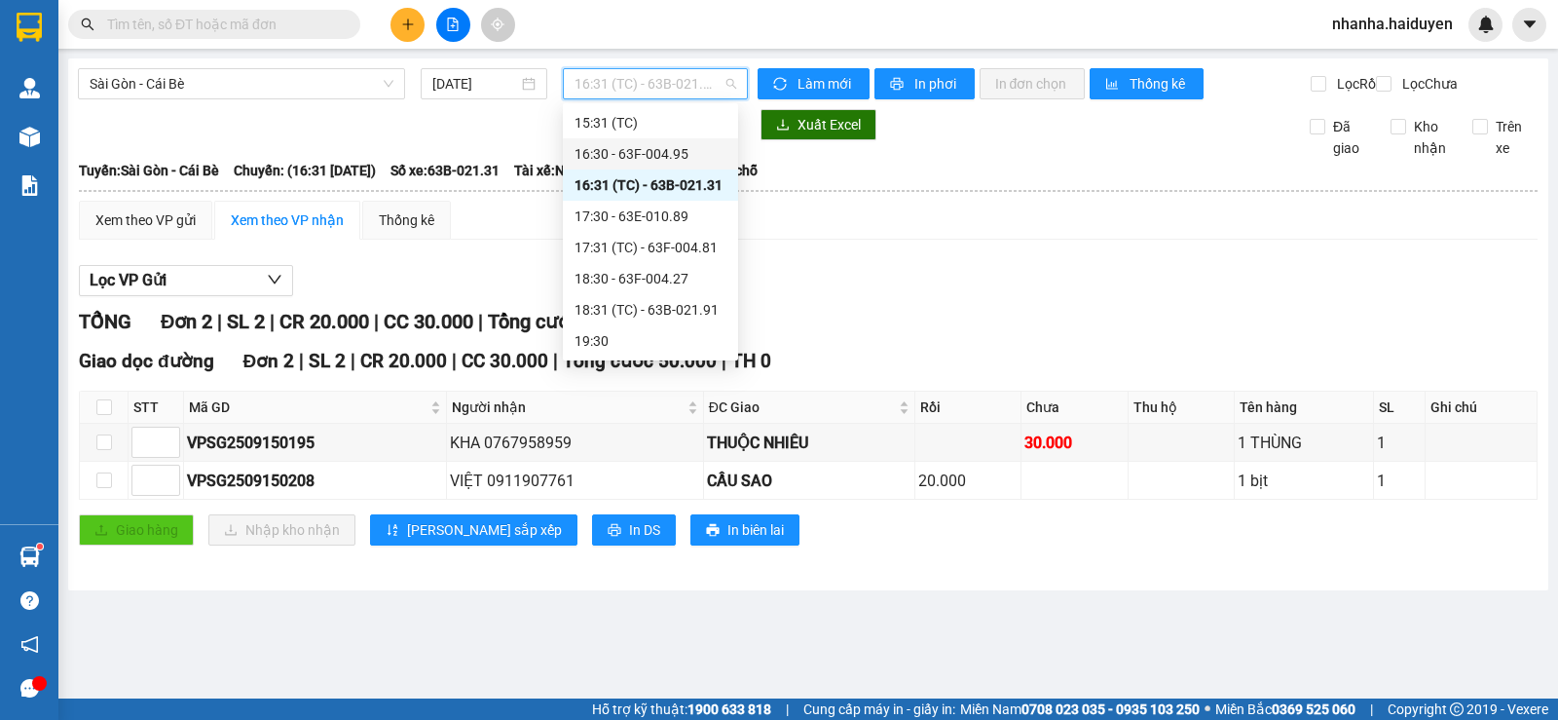
click at [699, 147] on div "16:30 - 63F-004.95" at bounding box center [650, 153] width 152 height 21
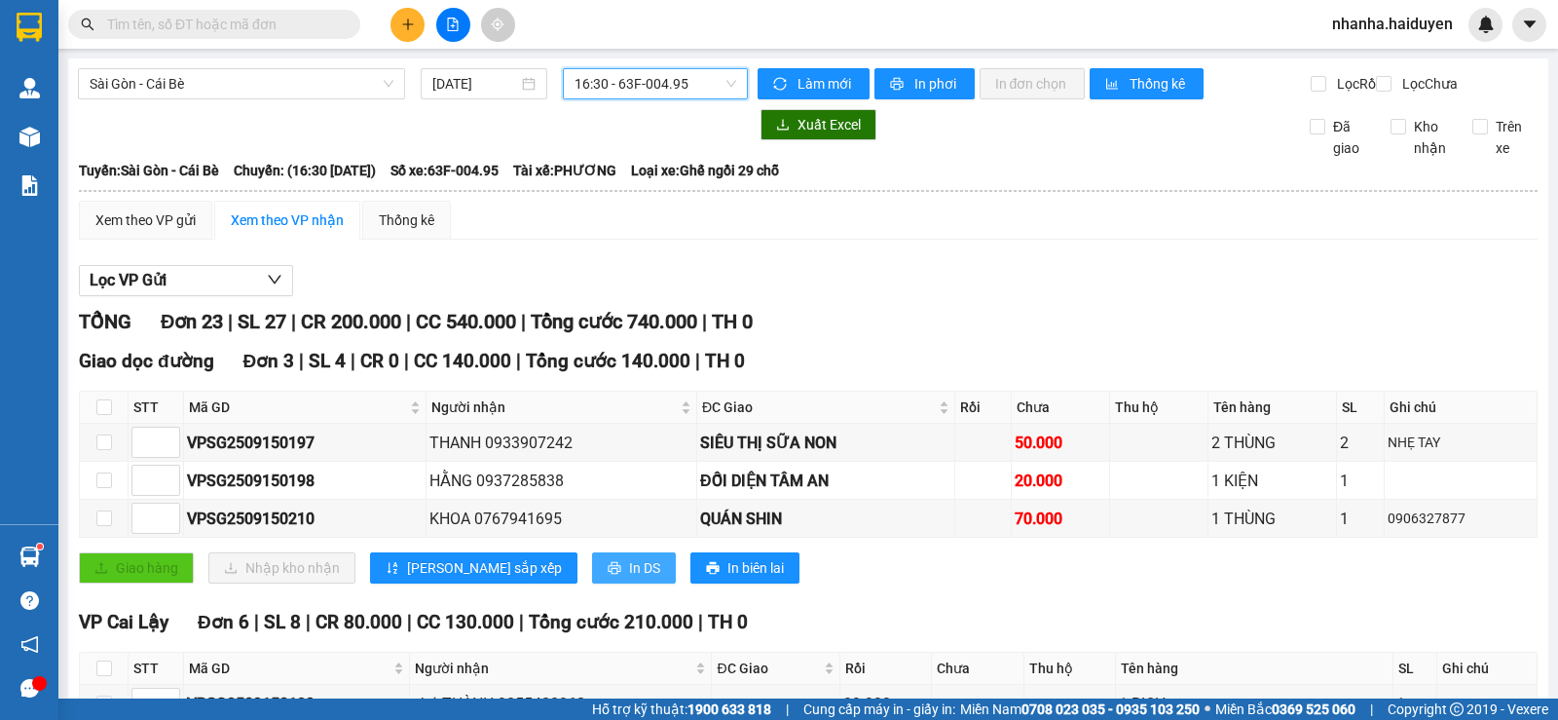
click at [629, 578] on span "In DS" at bounding box center [644, 567] width 31 height 21
click at [196, 84] on span "Sài Gòn - Cái Bè" at bounding box center [242, 83] width 304 height 29
click at [638, 134] on div at bounding box center [413, 124] width 670 height 31
click at [675, 71] on span "16:30 - 63F-004.95" at bounding box center [654, 83] width 161 height 29
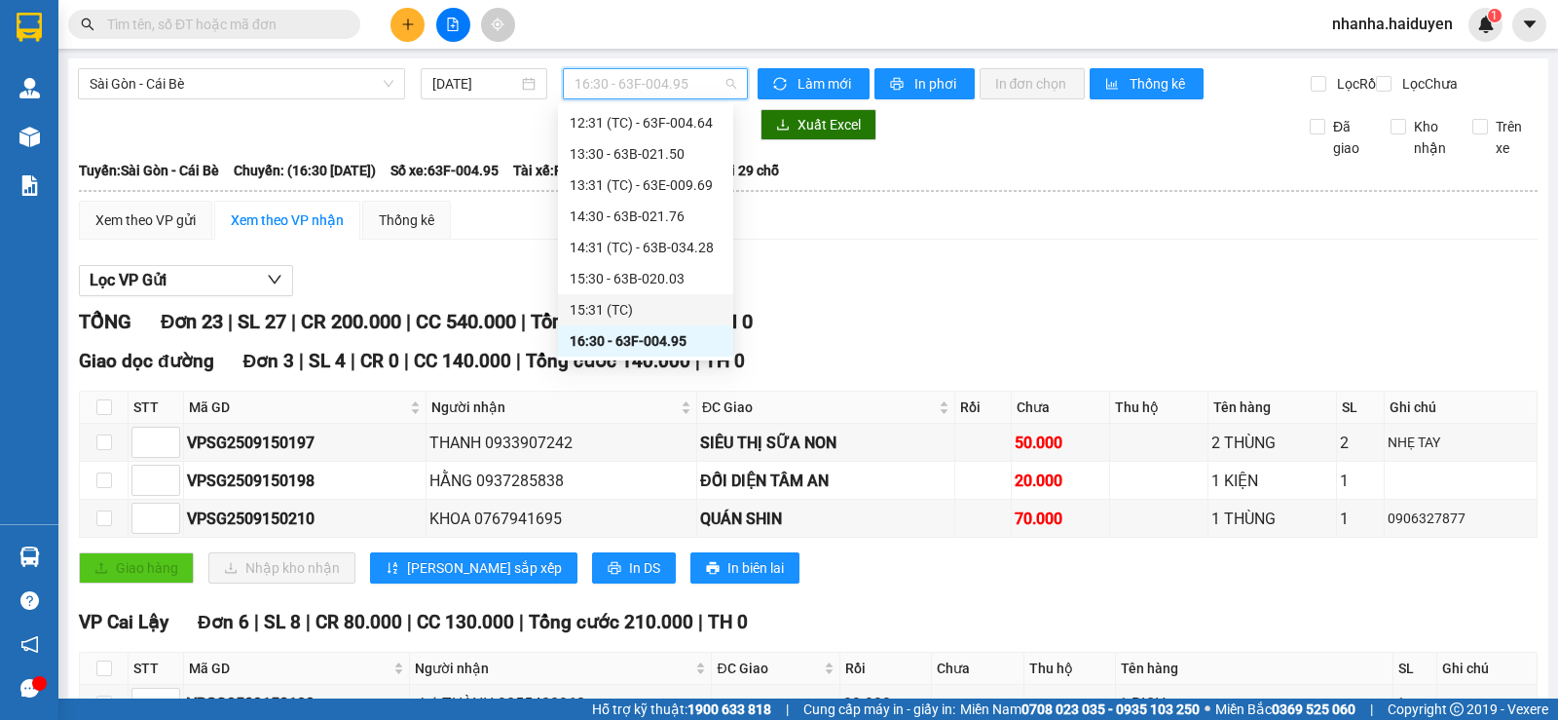
scroll to position [502, 0]
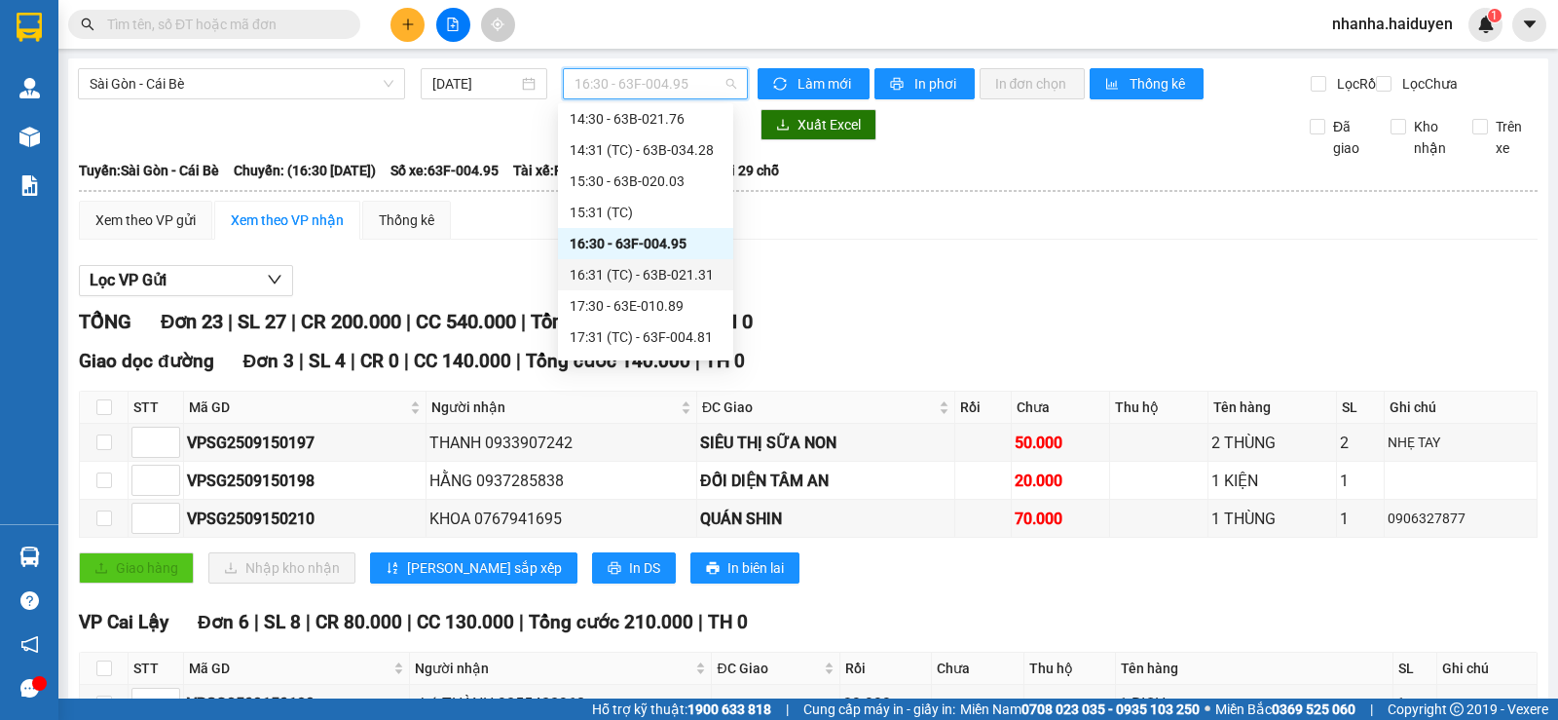
click at [629, 267] on div "16:31 (TC) - 63B-021.31" at bounding box center [646, 274] width 152 height 21
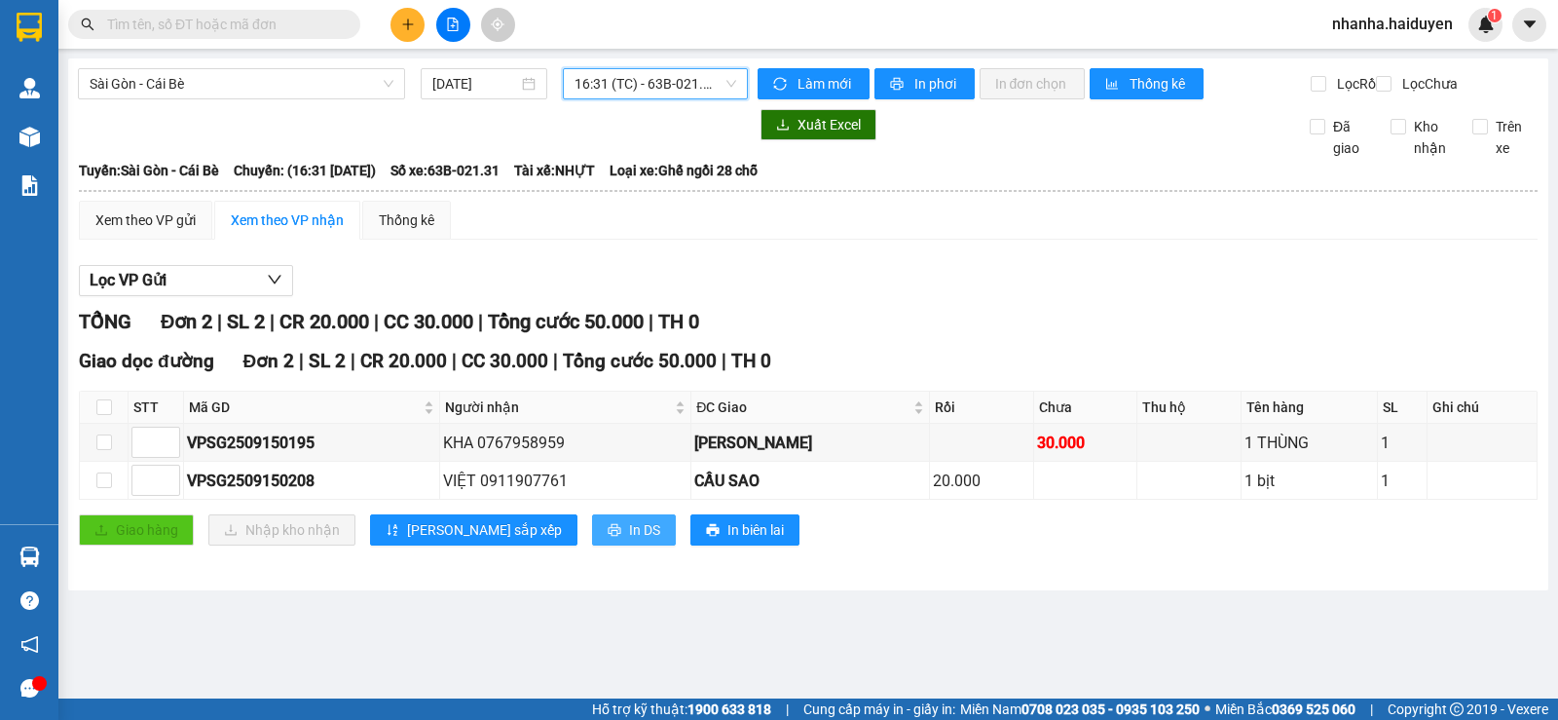
click at [592, 536] on button "In DS" at bounding box center [634, 529] width 84 height 31
click at [642, 80] on span "16:31 (TC) - 63B-021.31" at bounding box center [654, 83] width 161 height 29
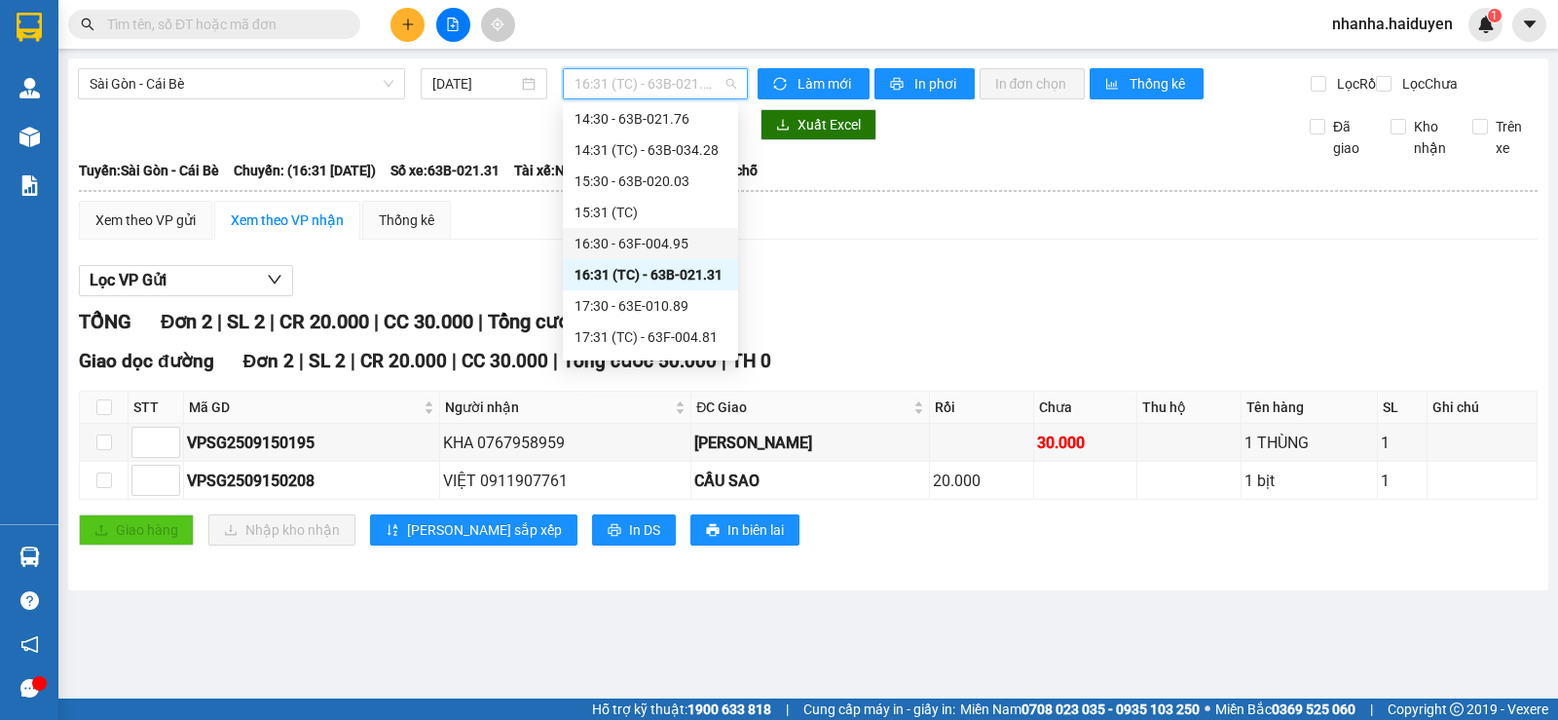
click at [648, 237] on div "16:30 - 63F-004.95" at bounding box center [650, 243] width 152 height 21
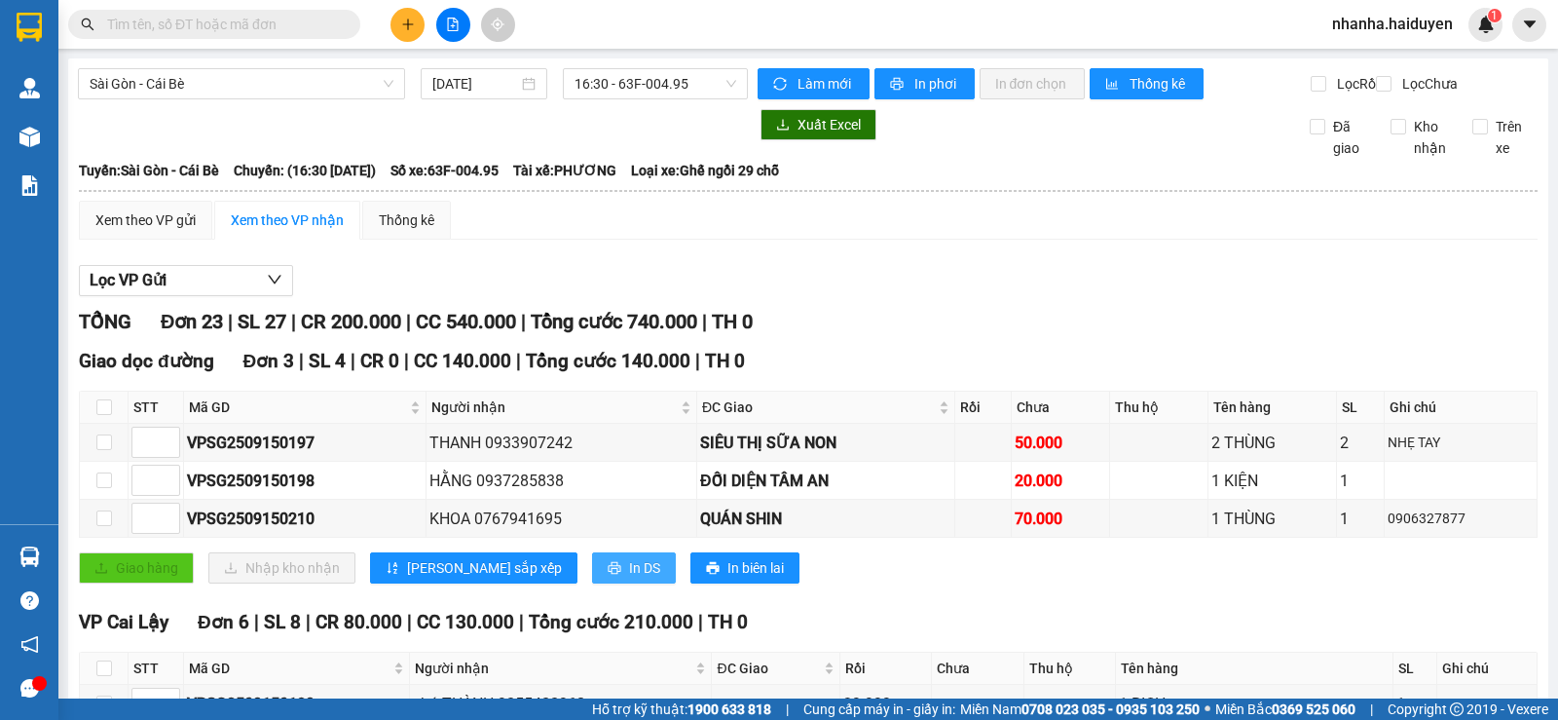
click at [608, 574] on icon "printer" at bounding box center [614, 568] width 13 height 13
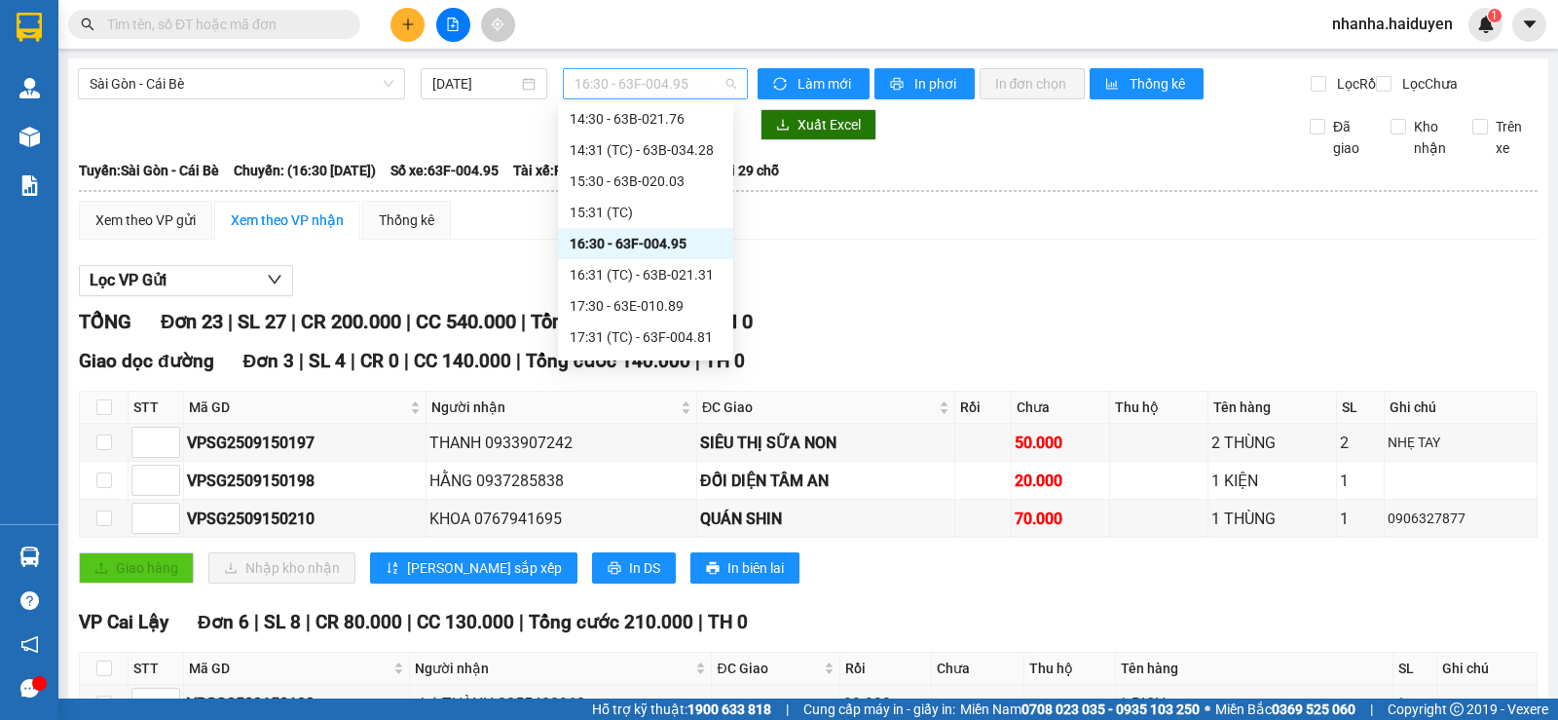
click at [659, 86] on span "16:30 - 63F-004.95" at bounding box center [654, 83] width 161 height 29
click at [676, 276] on div "16:31 (TC) - 63B-021.31" at bounding box center [646, 274] width 152 height 21
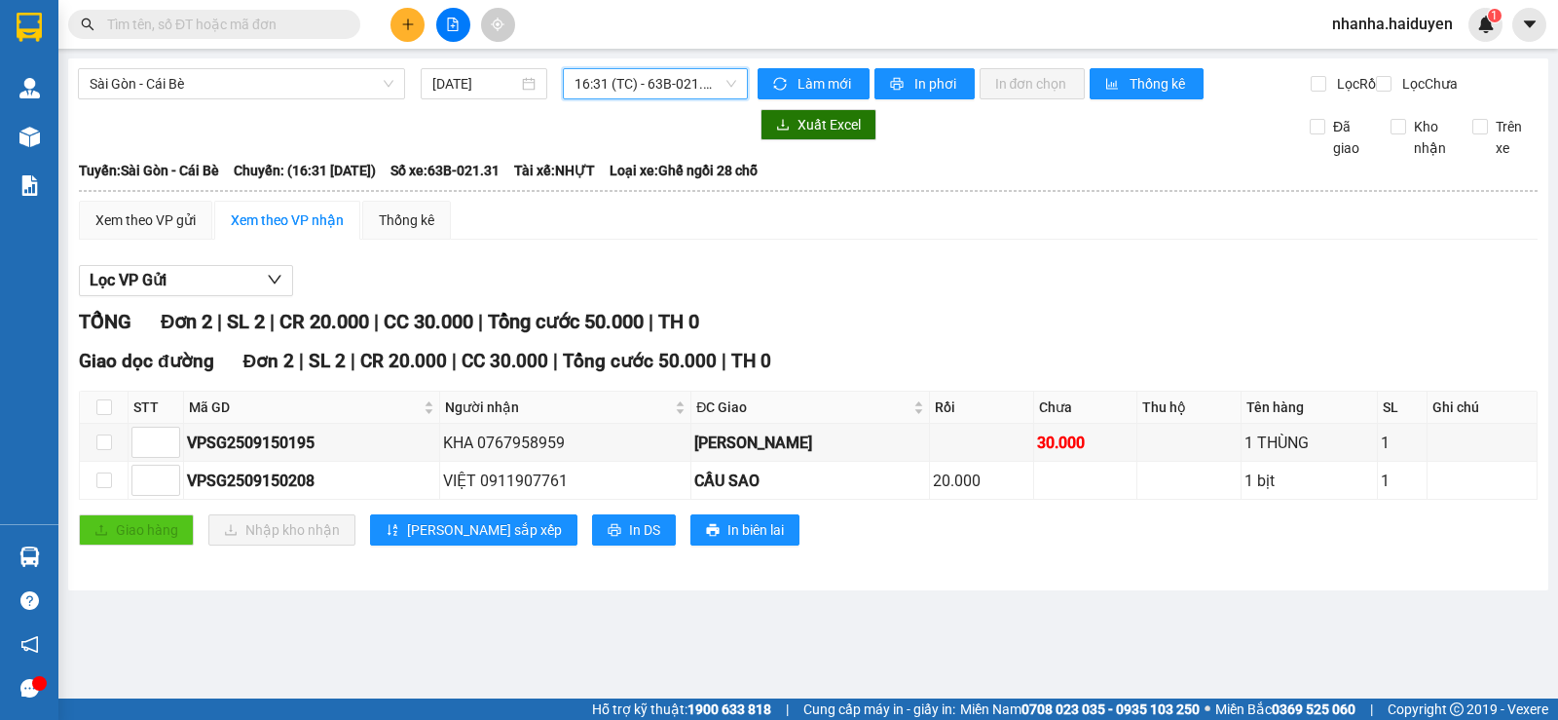
click at [219, 18] on input "text" at bounding box center [222, 24] width 230 height 21
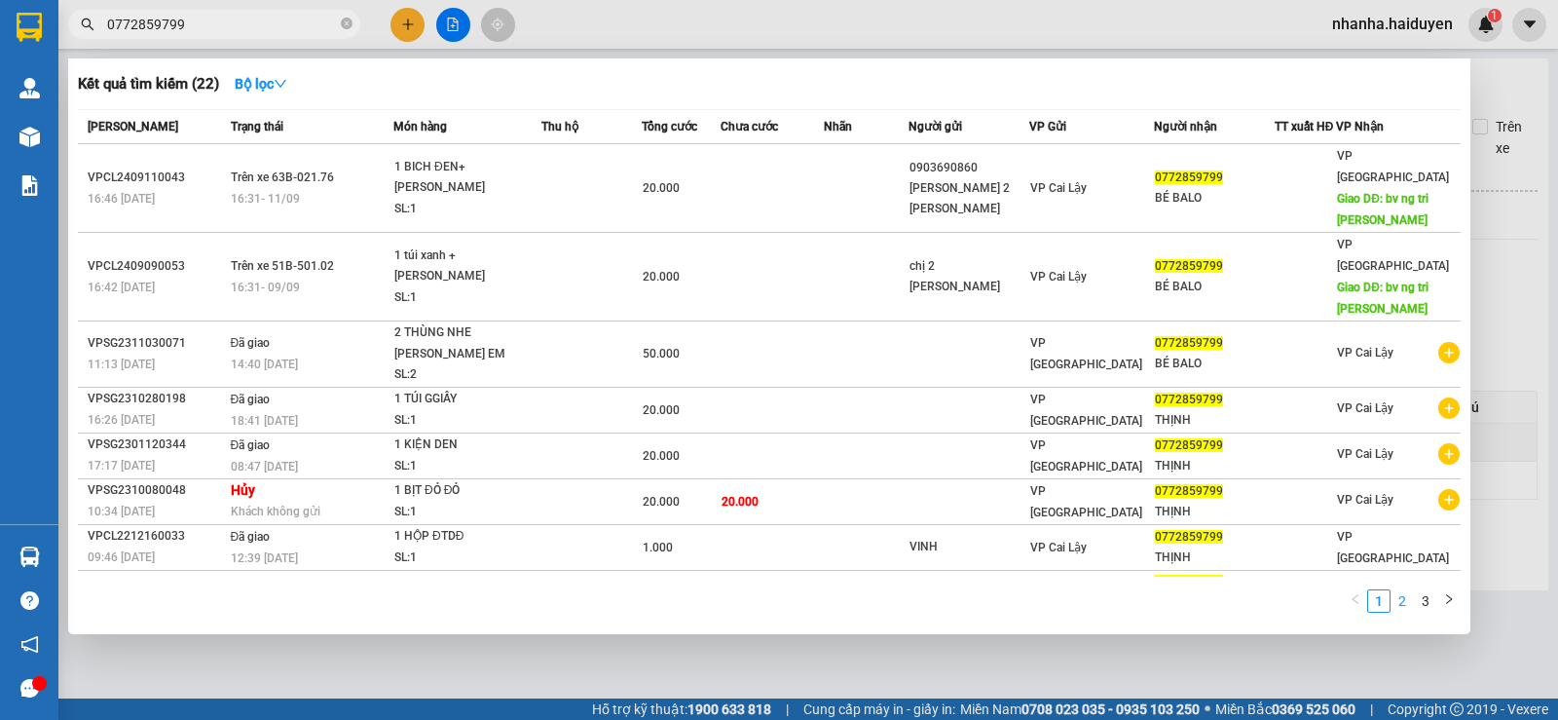
type input "0772859799"
click at [1396, 609] on link "2" at bounding box center [1401, 600] width 21 height 21
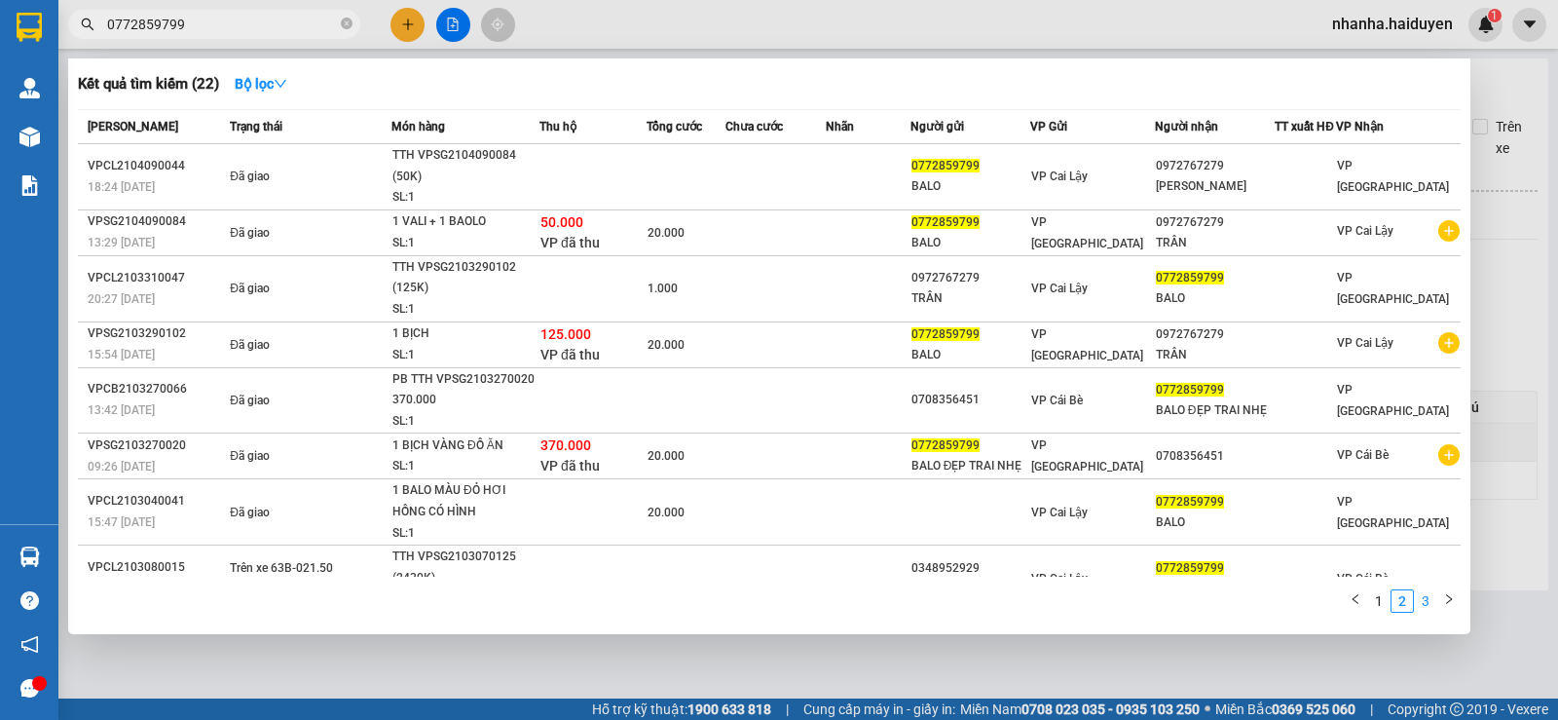
click at [1425, 605] on link "3" at bounding box center [1425, 600] width 21 height 21
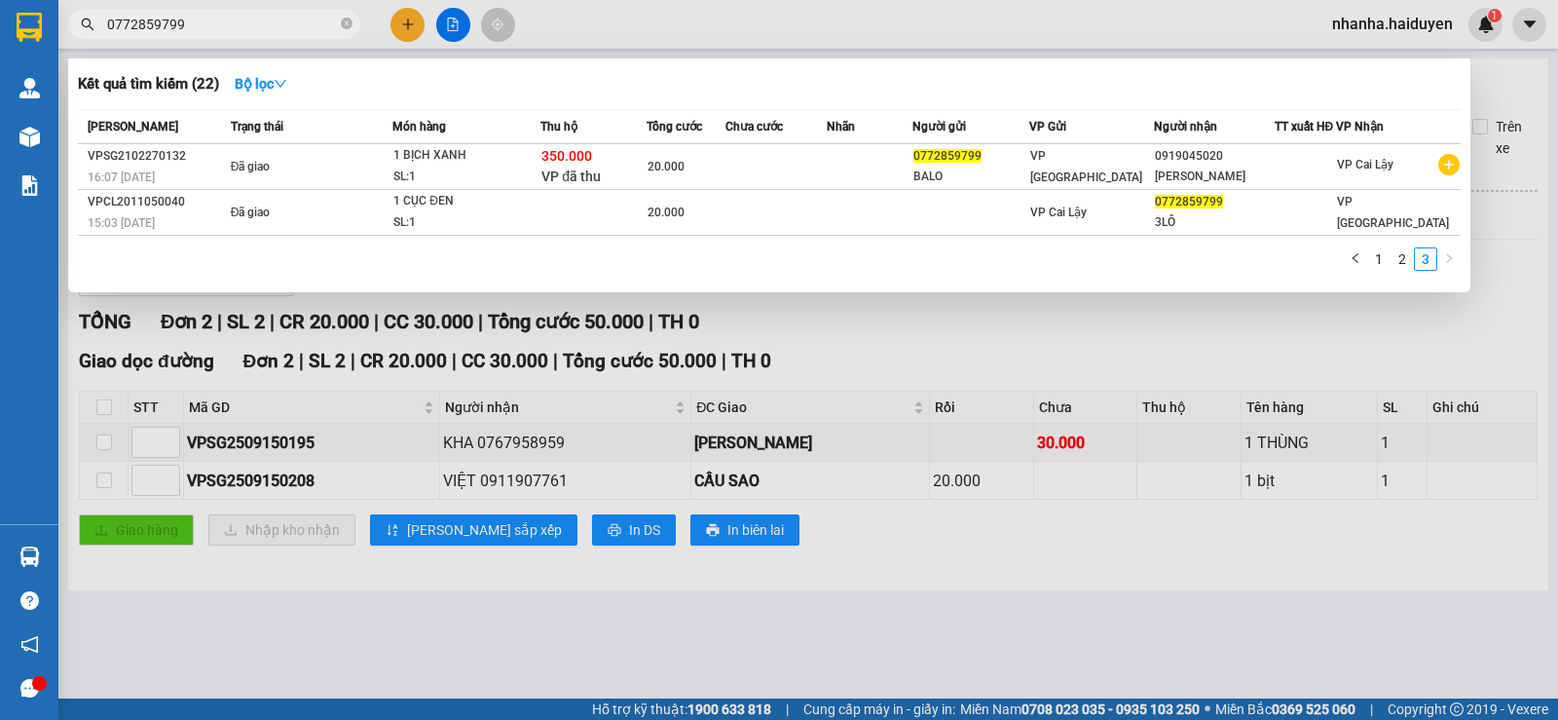
click at [1129, 630] on div at bounding box center [779, 360] width 1558 height 720
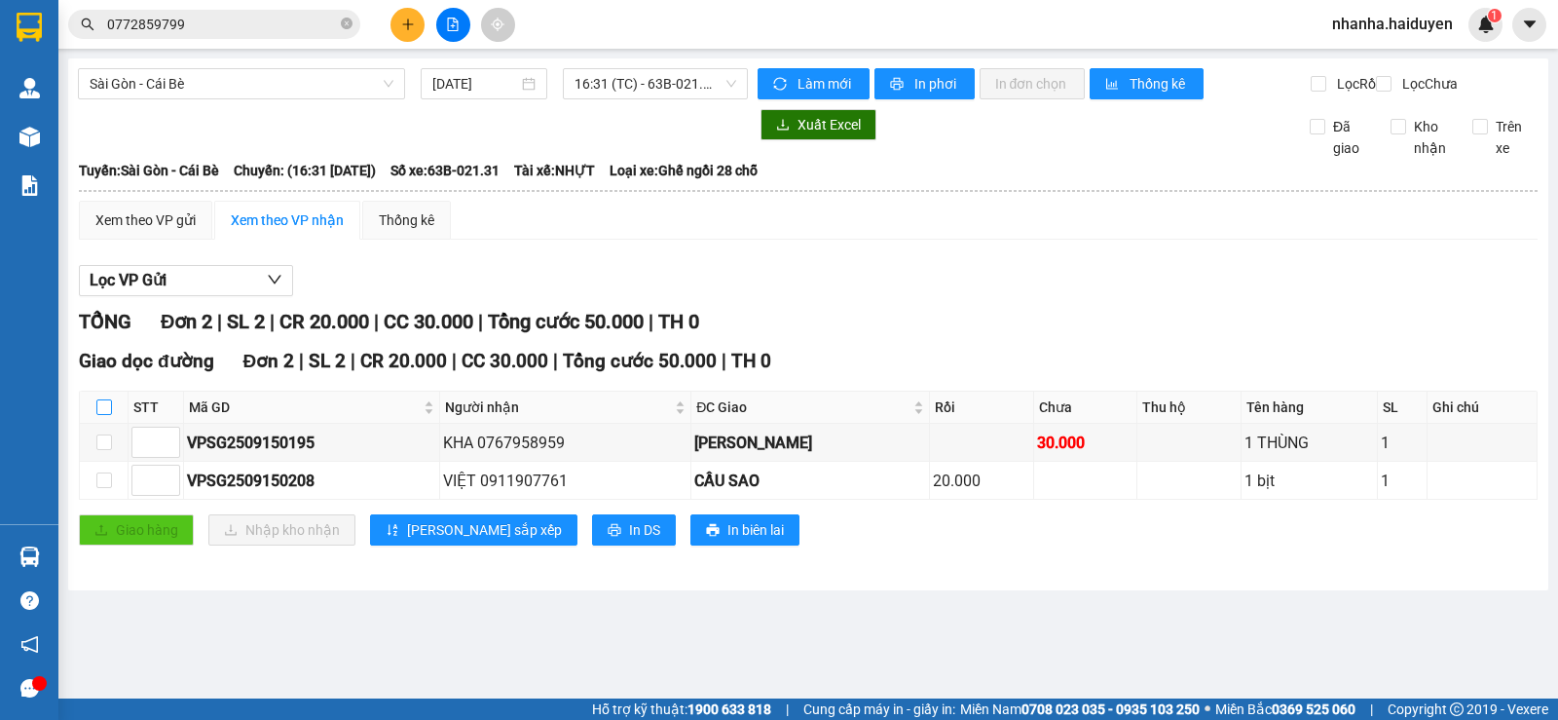
click at [99, 415] on input "checkbox" at bounding box center [104, 407] width 16 height 16
checkbox input "true"
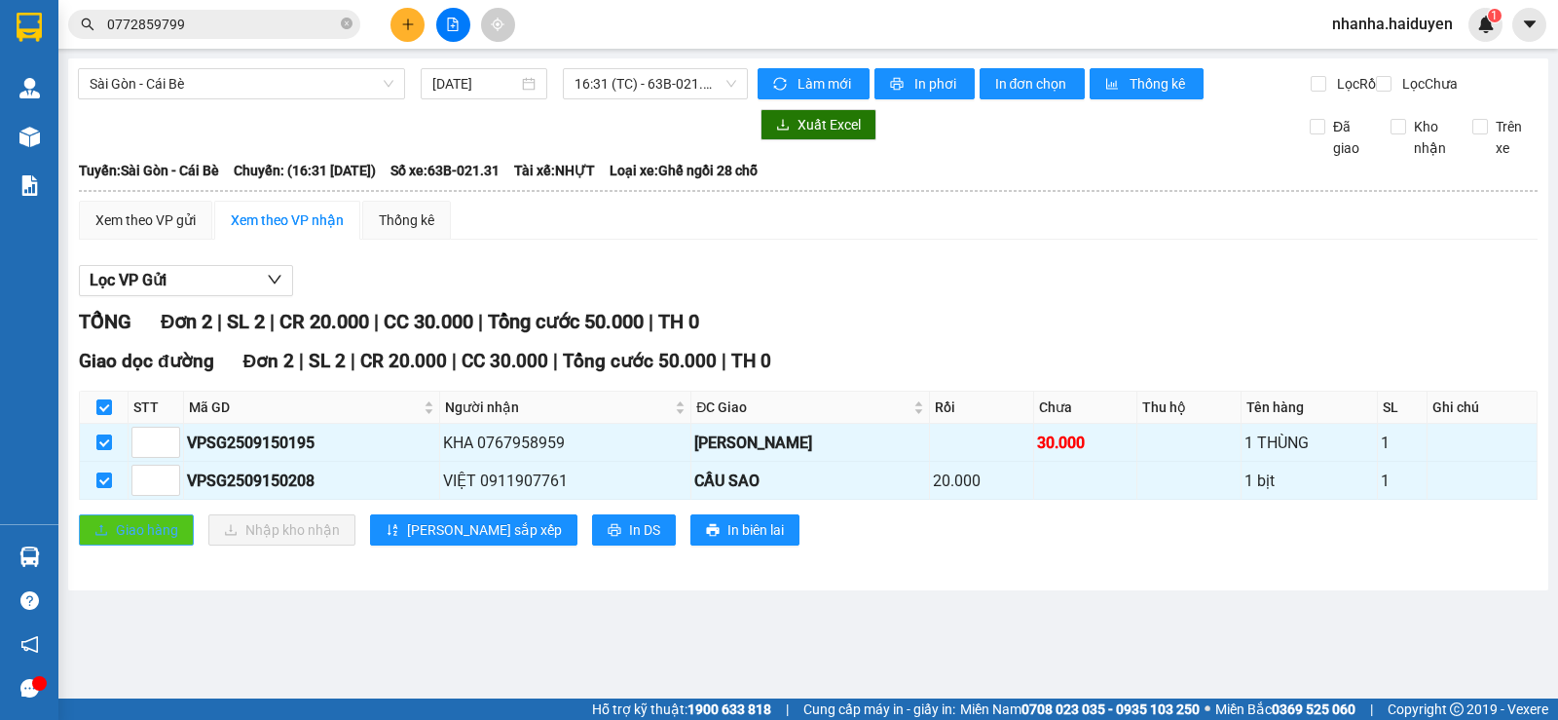
click at [105, 536] on icon "upload" at bounding box center [101, 530] width 14 height 14
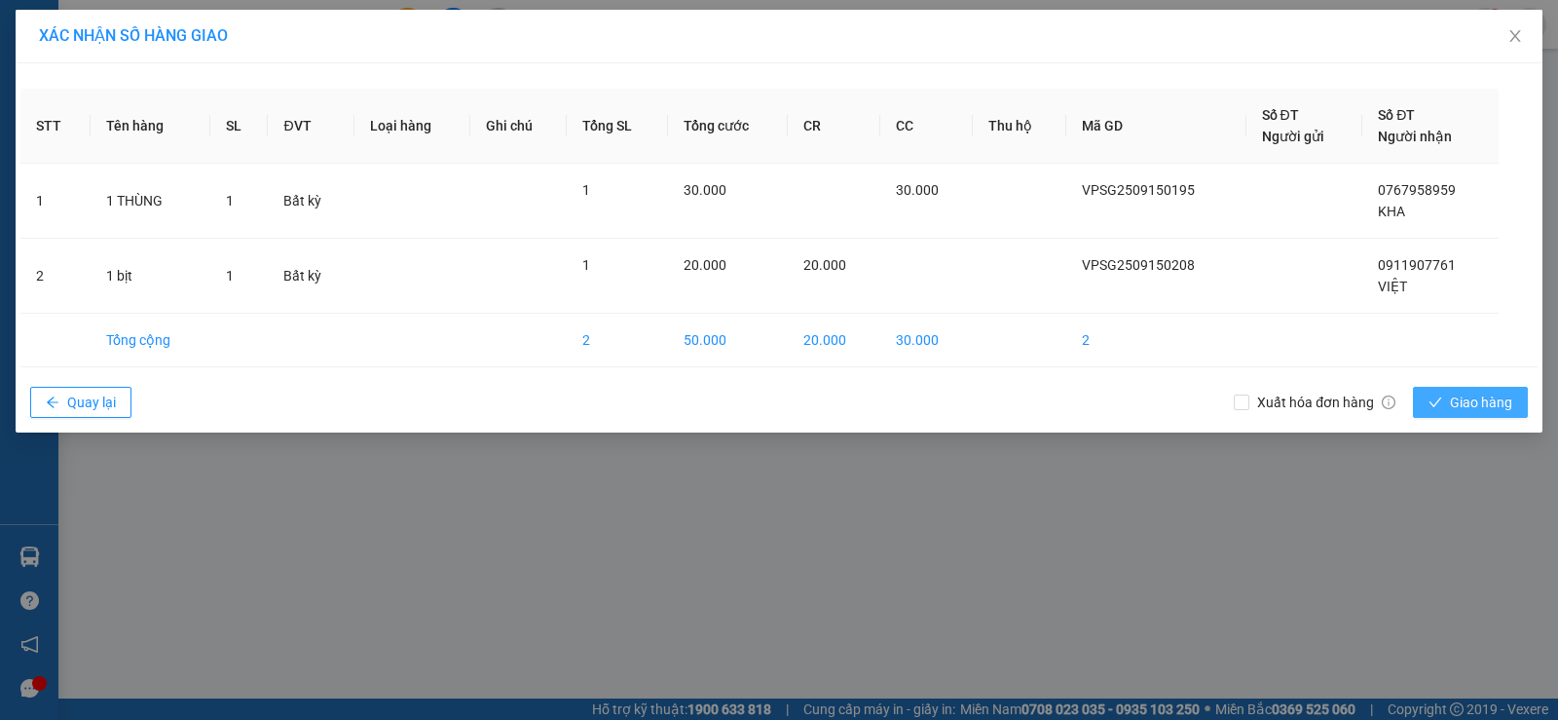
click at [1476, 398] on span "Giao hàng" at bounding box center [1481, 401] width 62 height 21
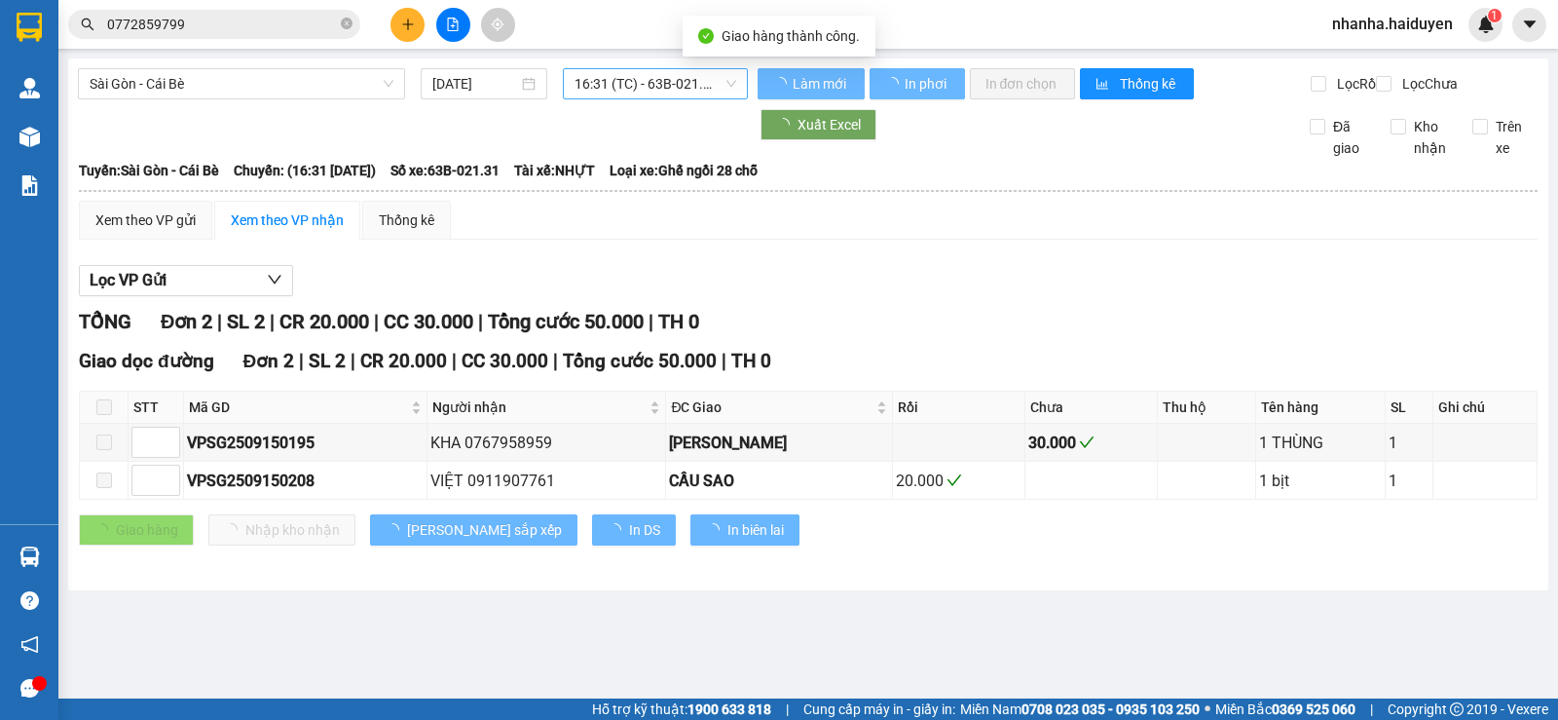
click at [596, 95] on span "16:31 (TC) - 63B-021.31" at bounding box center [654, 83] width 161 height 29
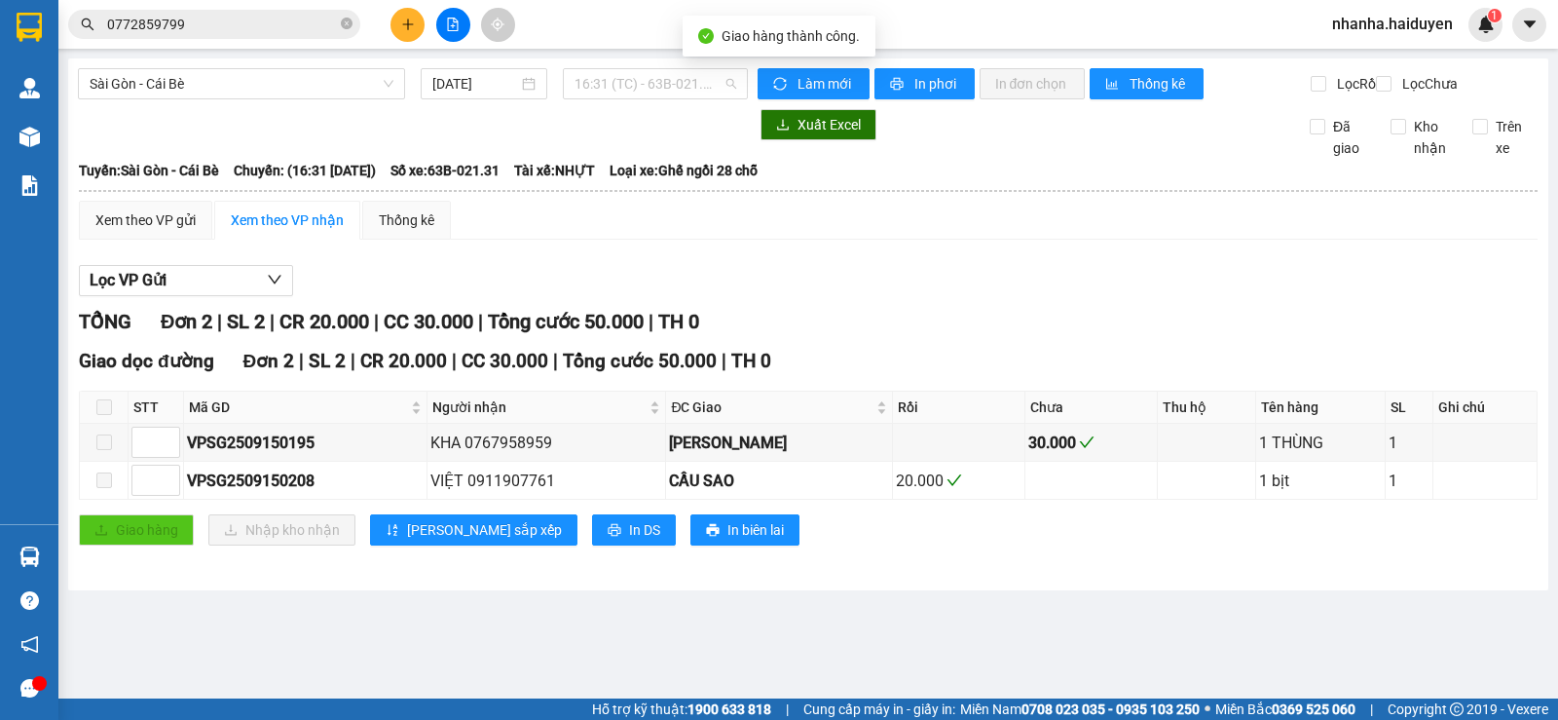
scroll to position [436, 0]
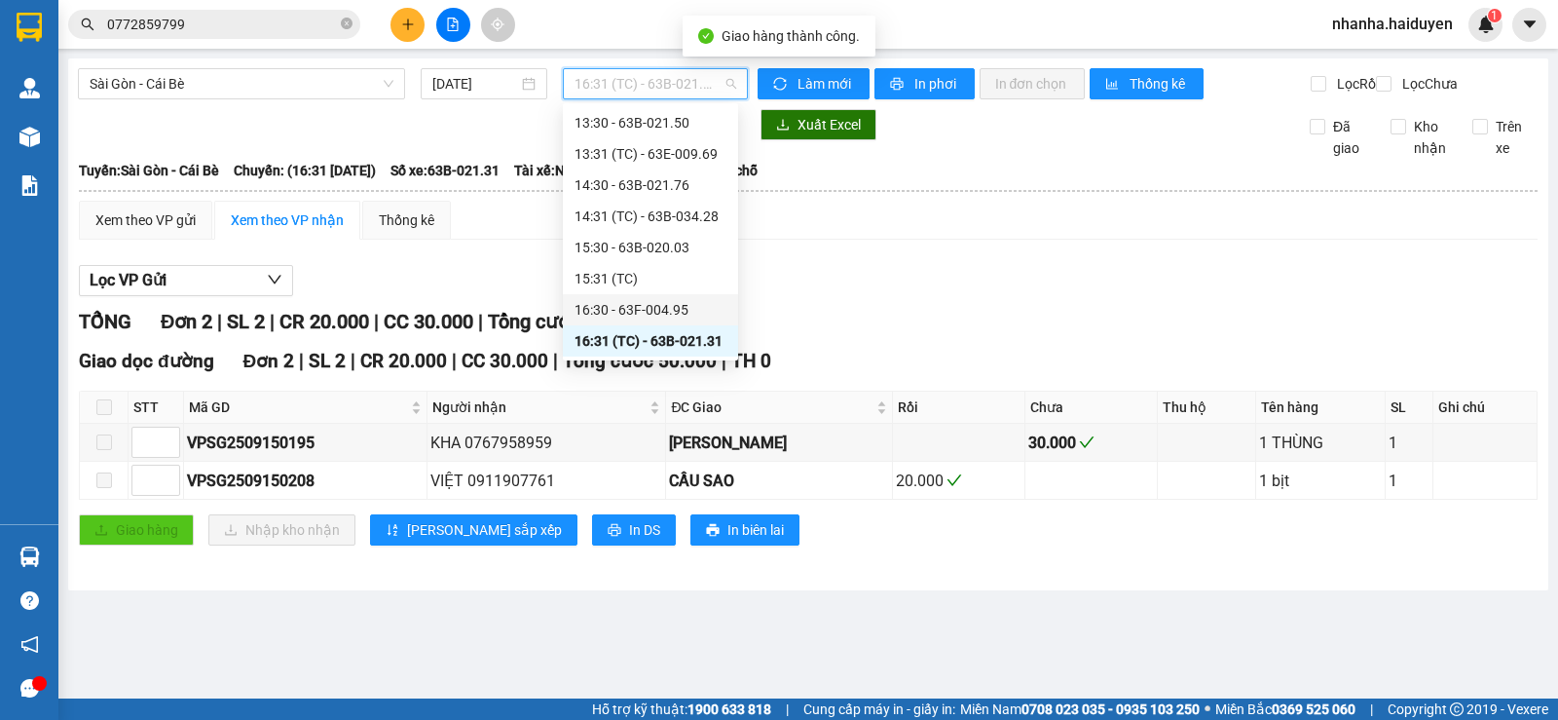
click at [635, 308] on div "16:30 - 63F-004.95" at bounding box center [650, 309] width 152 height 21
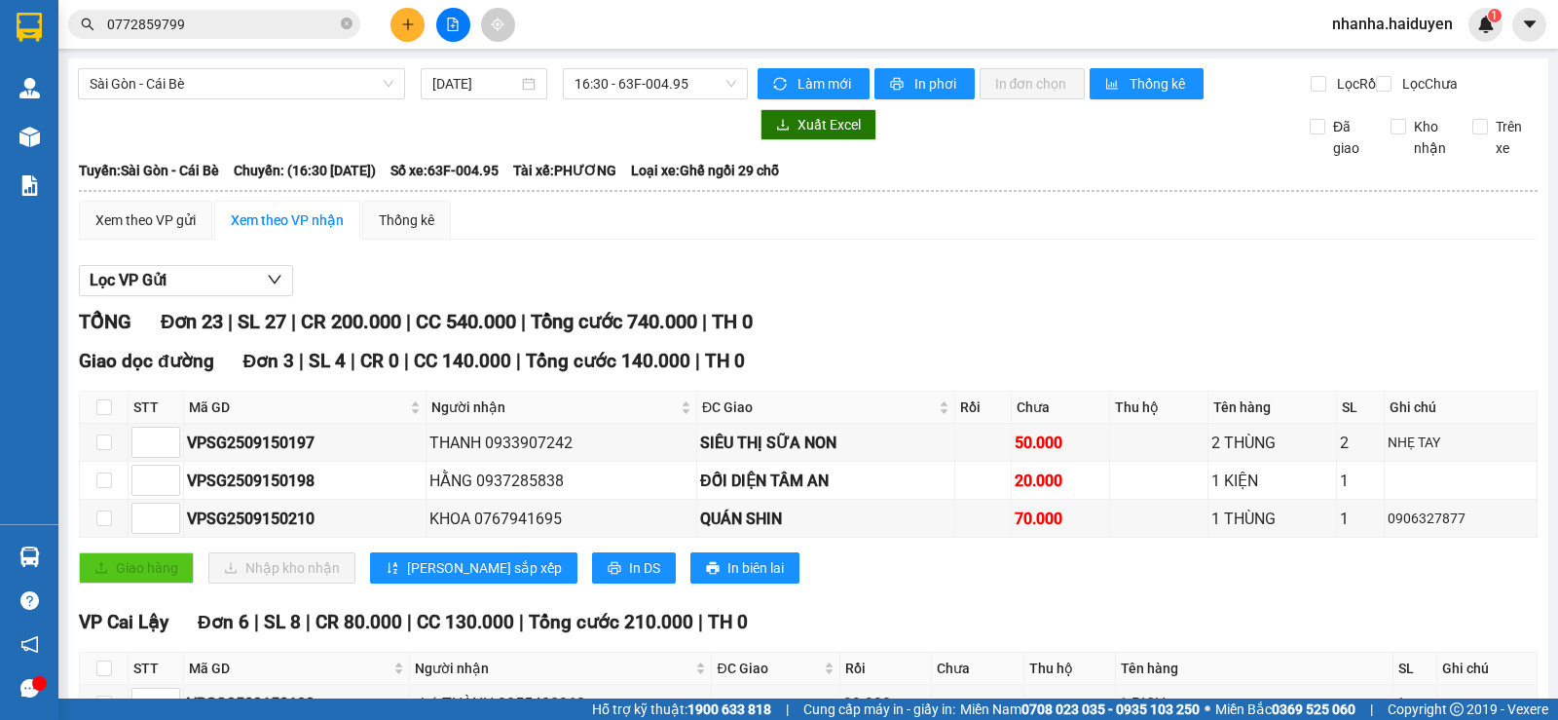
click at [101, 412] on th at bounding box center [104, 407] width 49 height 32
click at [99, 415] on input "checkbox" at bounding box center [104, 407] width 16 height 16
checkbox input "true"
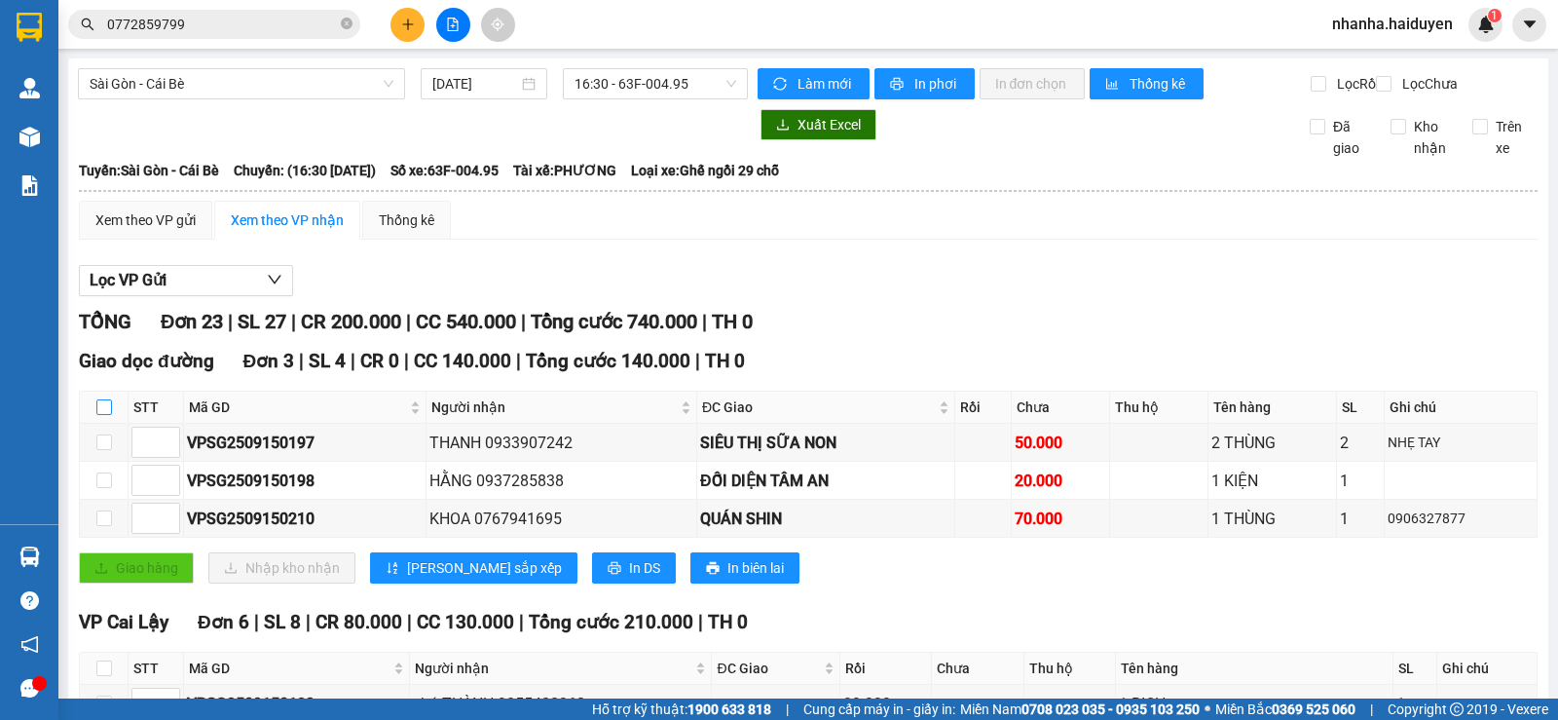
checkbox input "true"
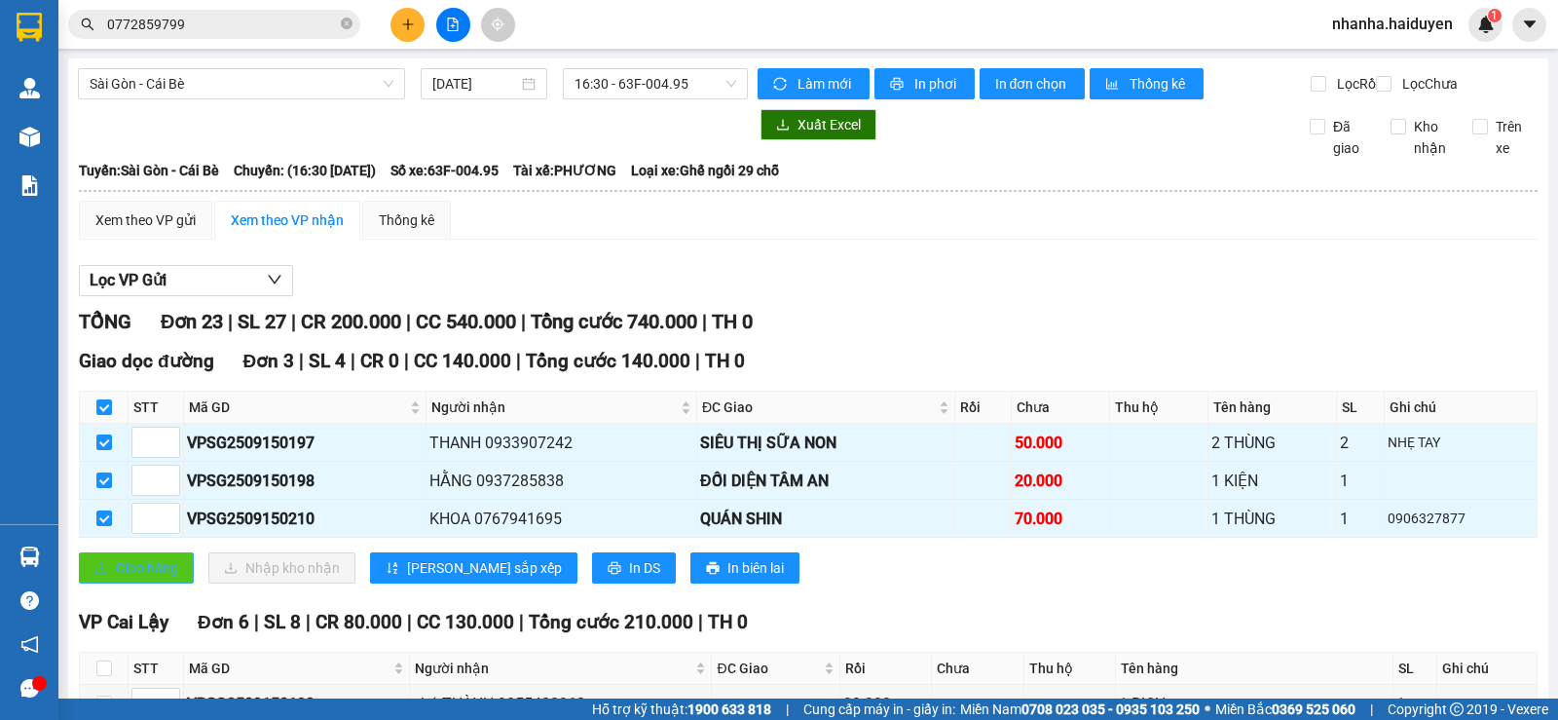
click at [122, 578] on span "Giao hàng" at bounding box center [147, 567] width 62 height 21
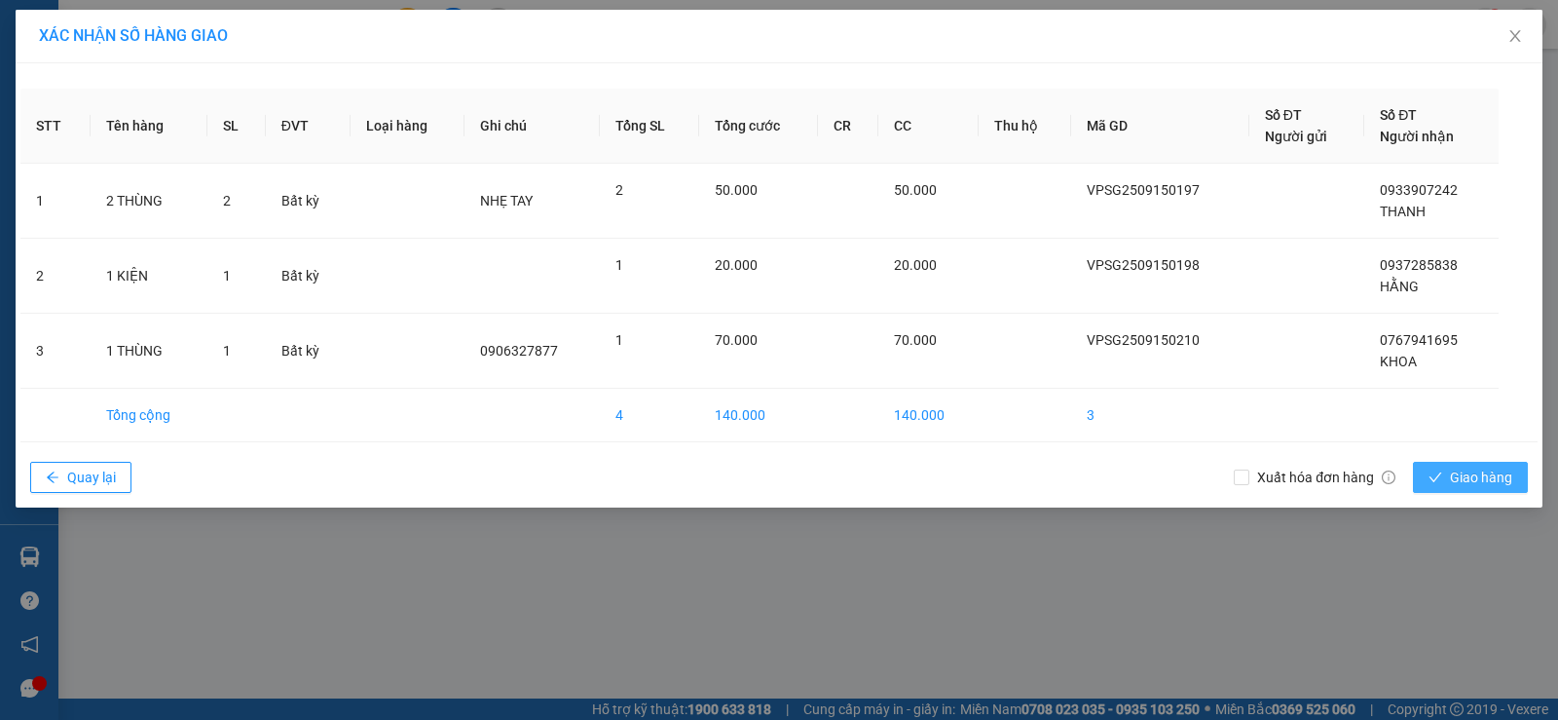
click at [1454, 478] on span "Giao hàng" at bounding box center [1481, 476] width 62 height 21
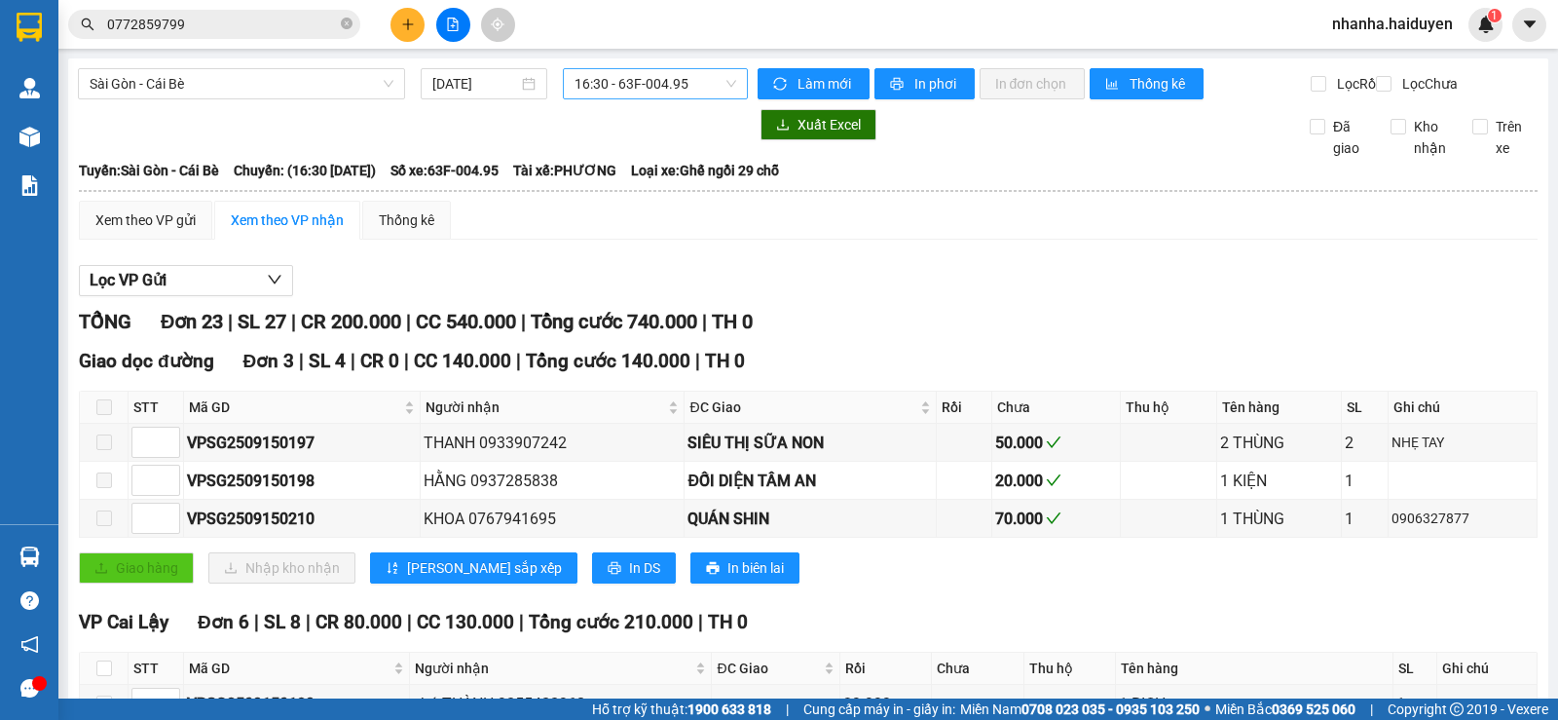
click at [727, 73] on span "16:30 - 63F-004.95" at bounding box center [654, 83] width 161 height 29
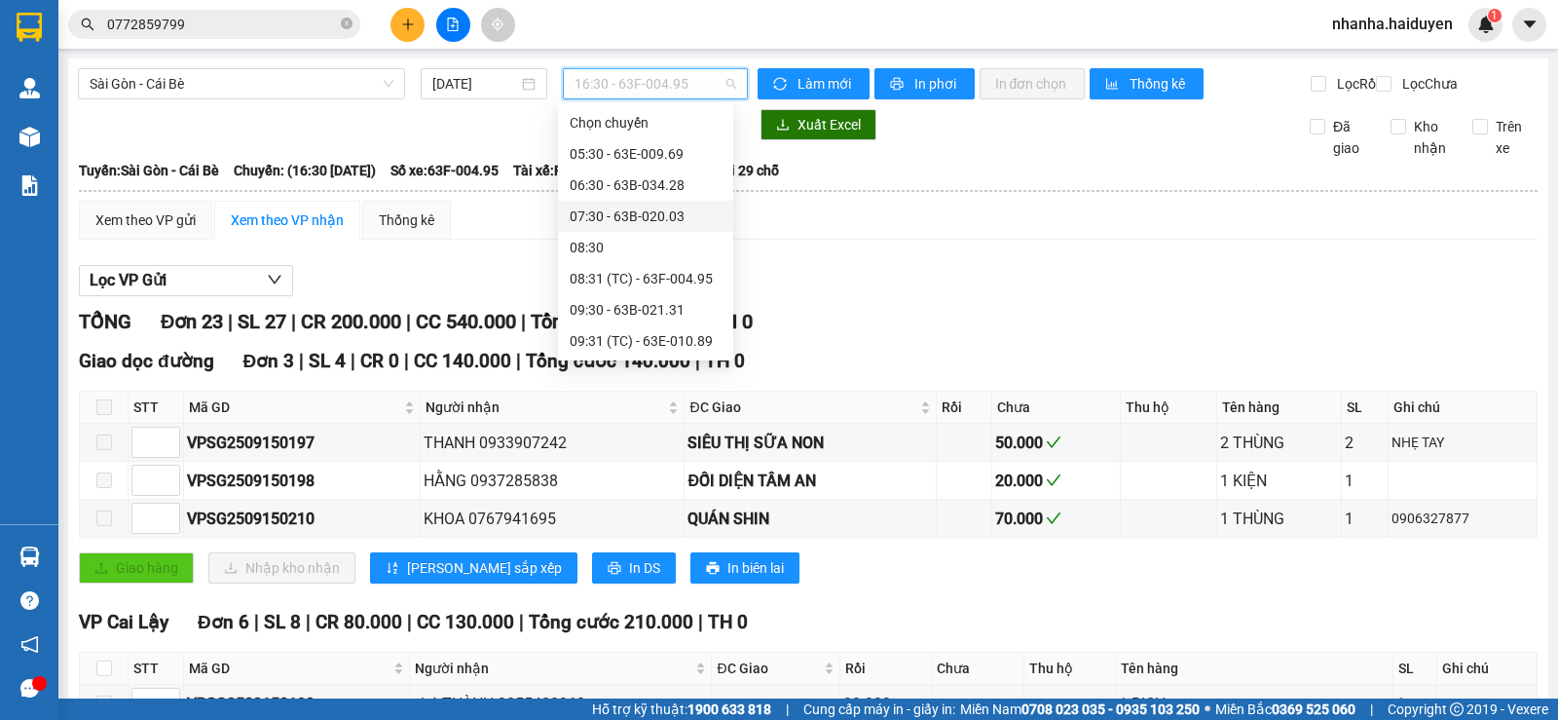
click at [623, 214] on div "07:30 - 63B-020.03" at bounding box center [646, 215] width 152 height 21
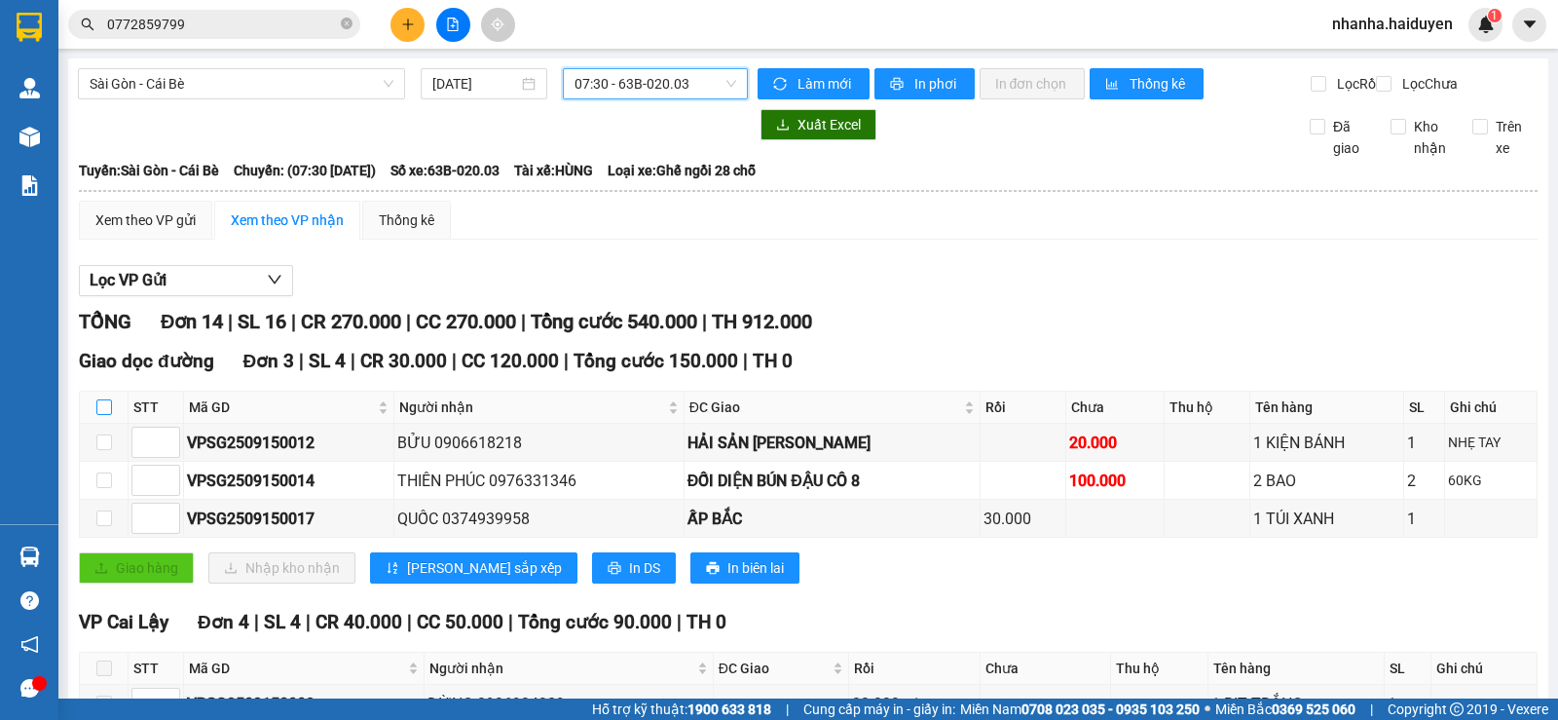
click at [102, 415] on input "checkbox" at bounding box center [104, 407] width 16 height 16
checkbox input "true"
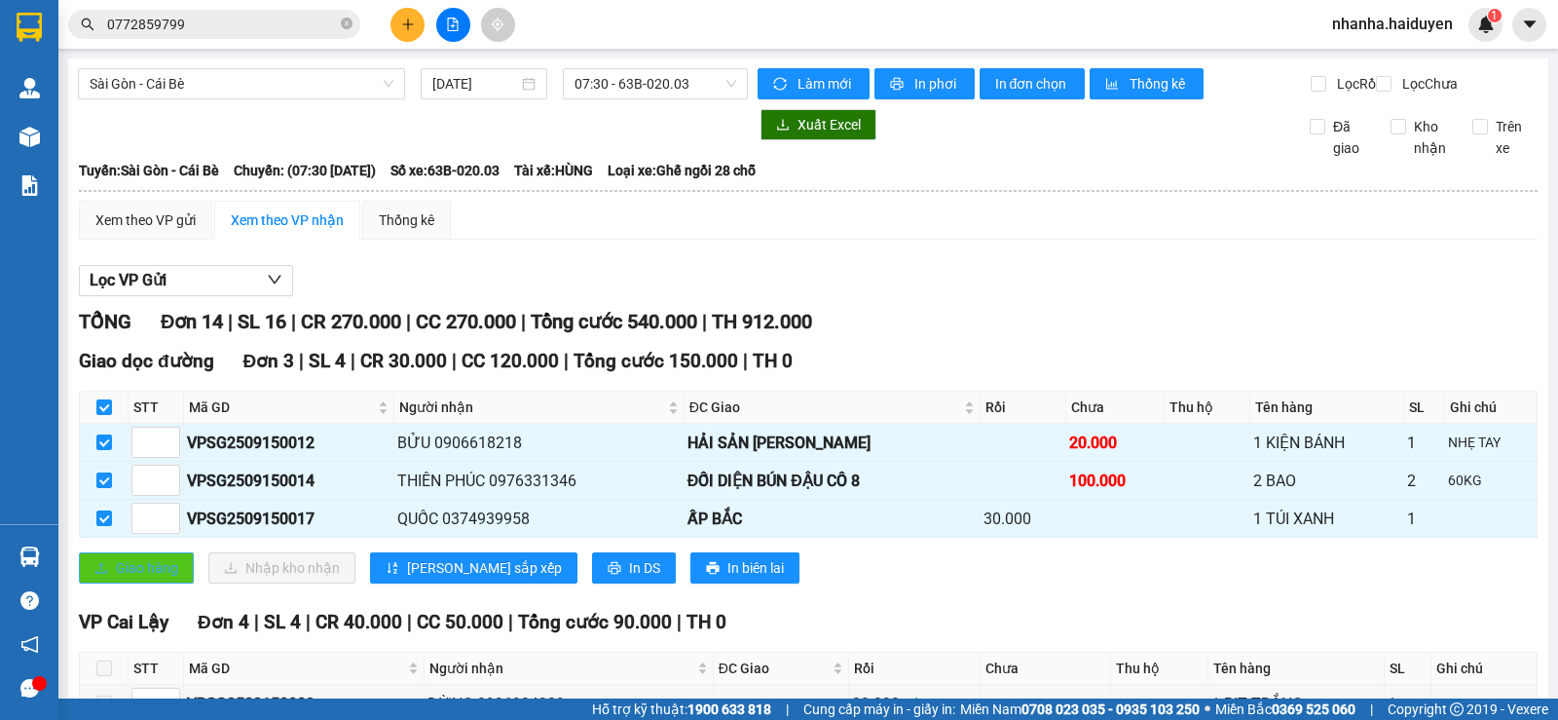
click at [136, 583] on button "Giao hàng" at bounding box center [136, 567] width 115 height 31
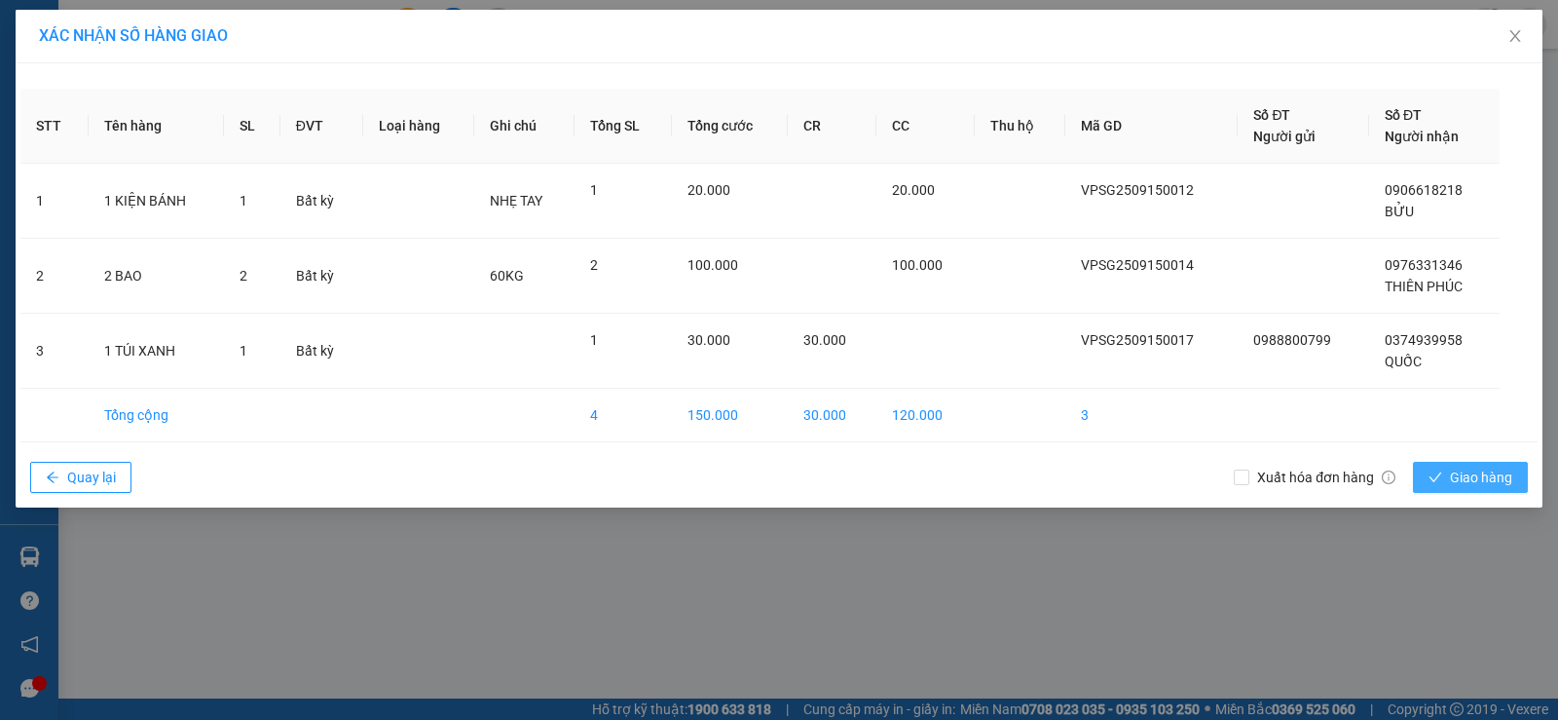
click at [1438, 480] on icon "check" at bounding box center [1435, 477] width 14 height 14
